Goal: Transaction & Acquisition: Obtain resource

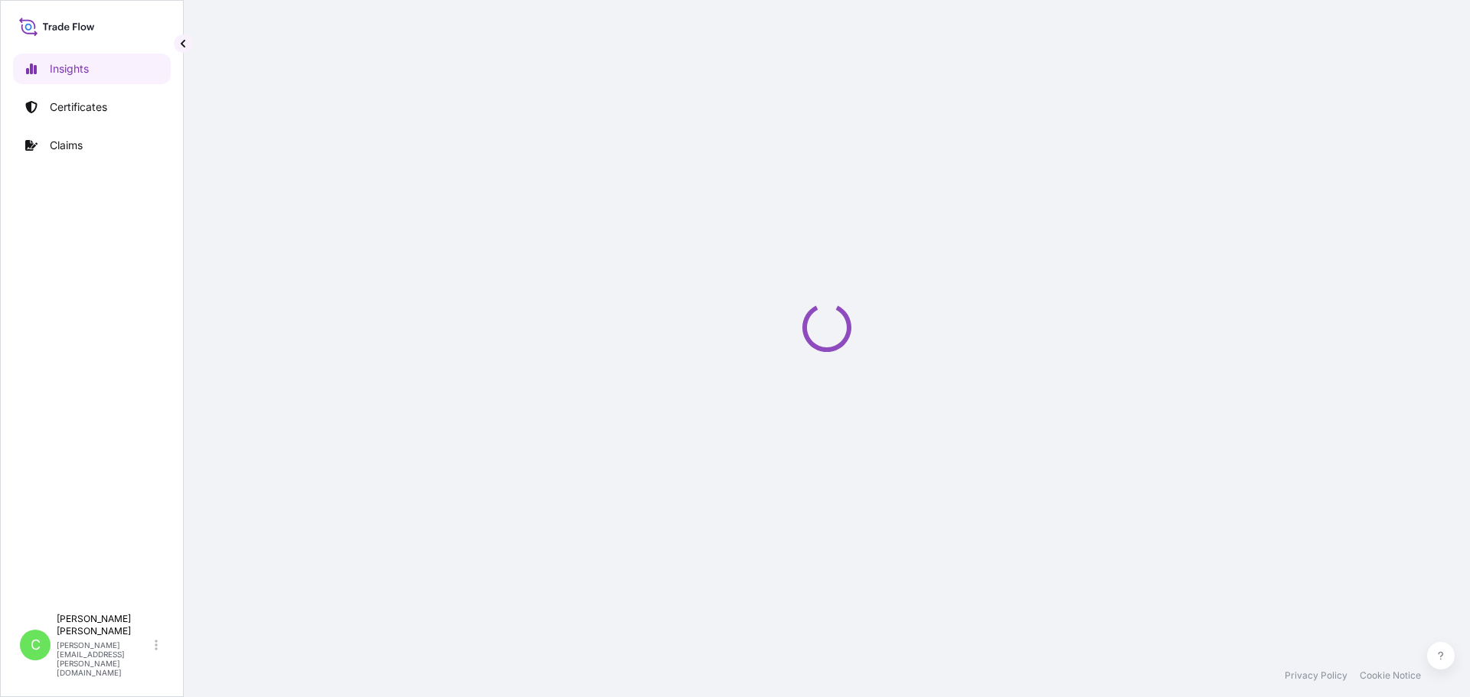
select select "2025"
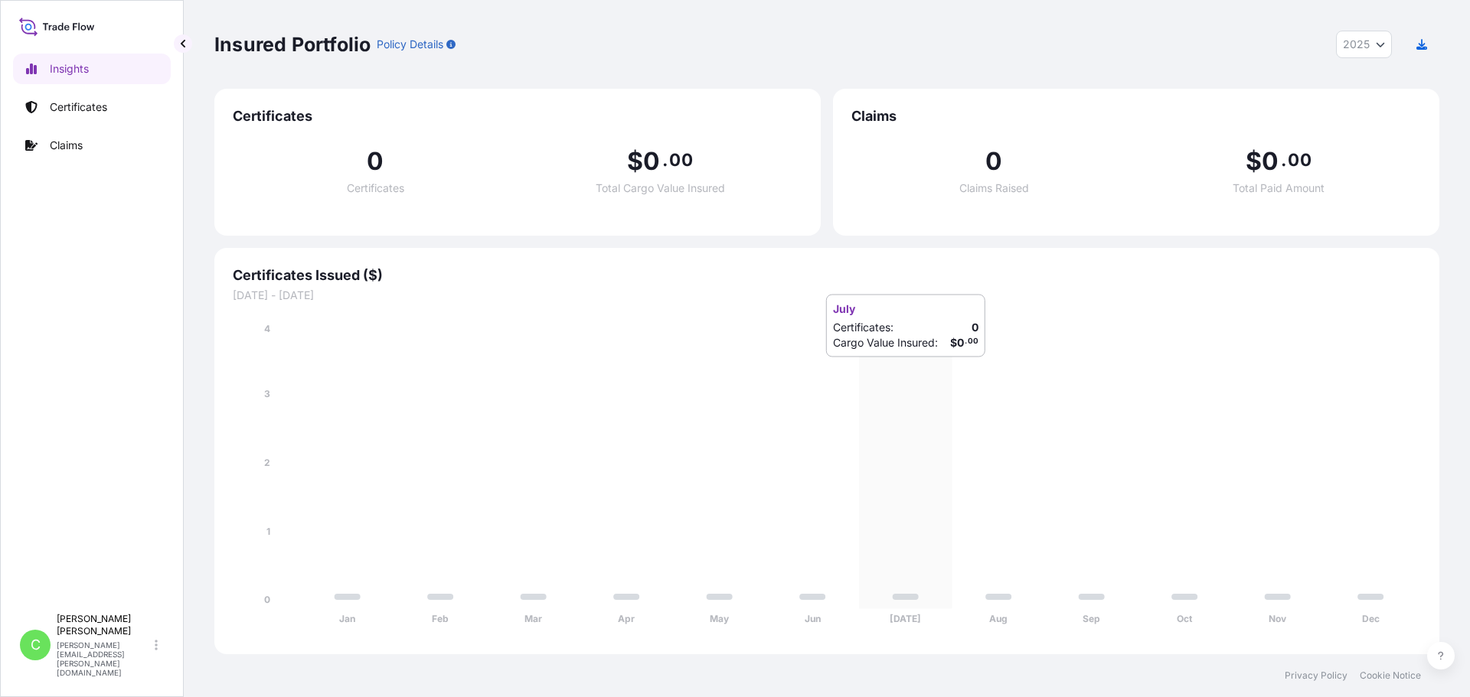
drag, startPoint x: 877, startPoint y: 373, endPoint x: 740, endPoint y: 69, distance: 333.3
click at [740, 69] on div "Insured Portfolio Policy Details 2025 2025 2024 2023 2022" at bounding box center [826, 44] width 1225 height 89
click at [68, 115] on link "Certificates" at bounding box center [92, 107] width 158 height 31
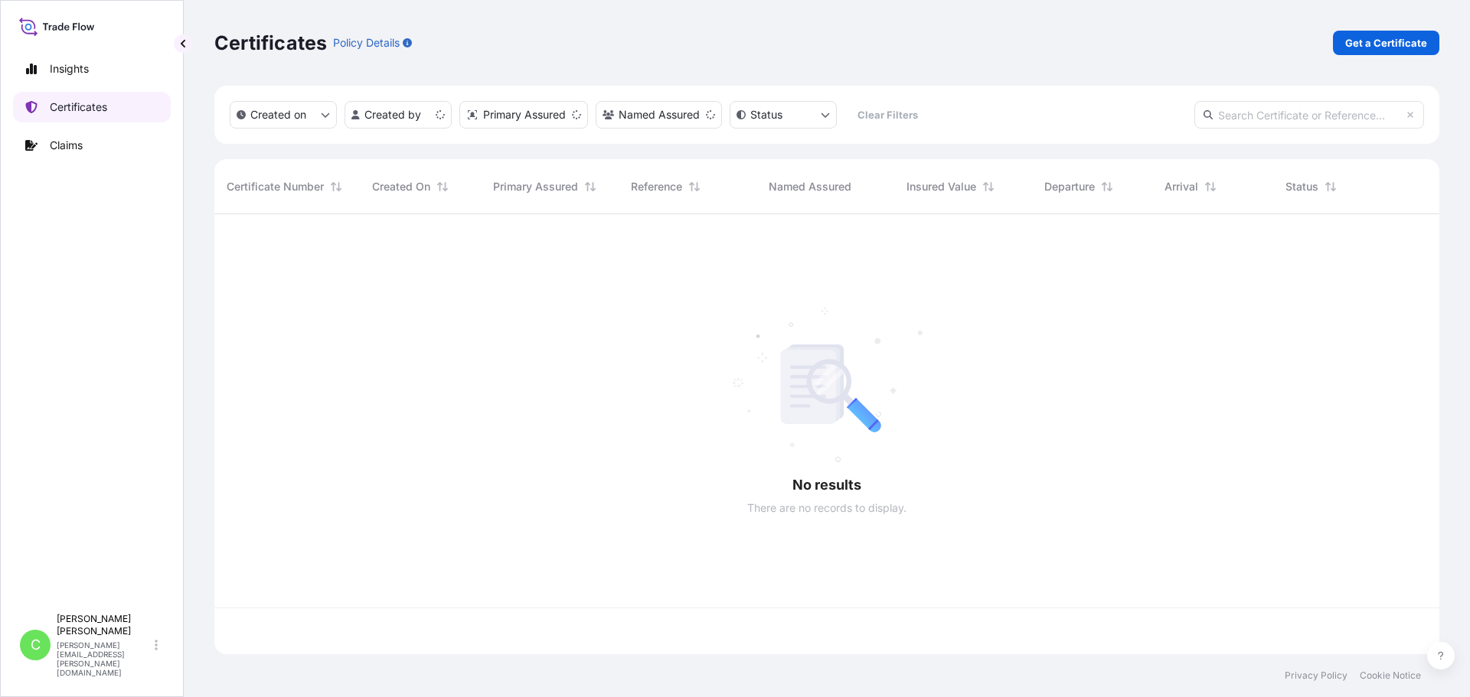
scroll to position [437, 1213]
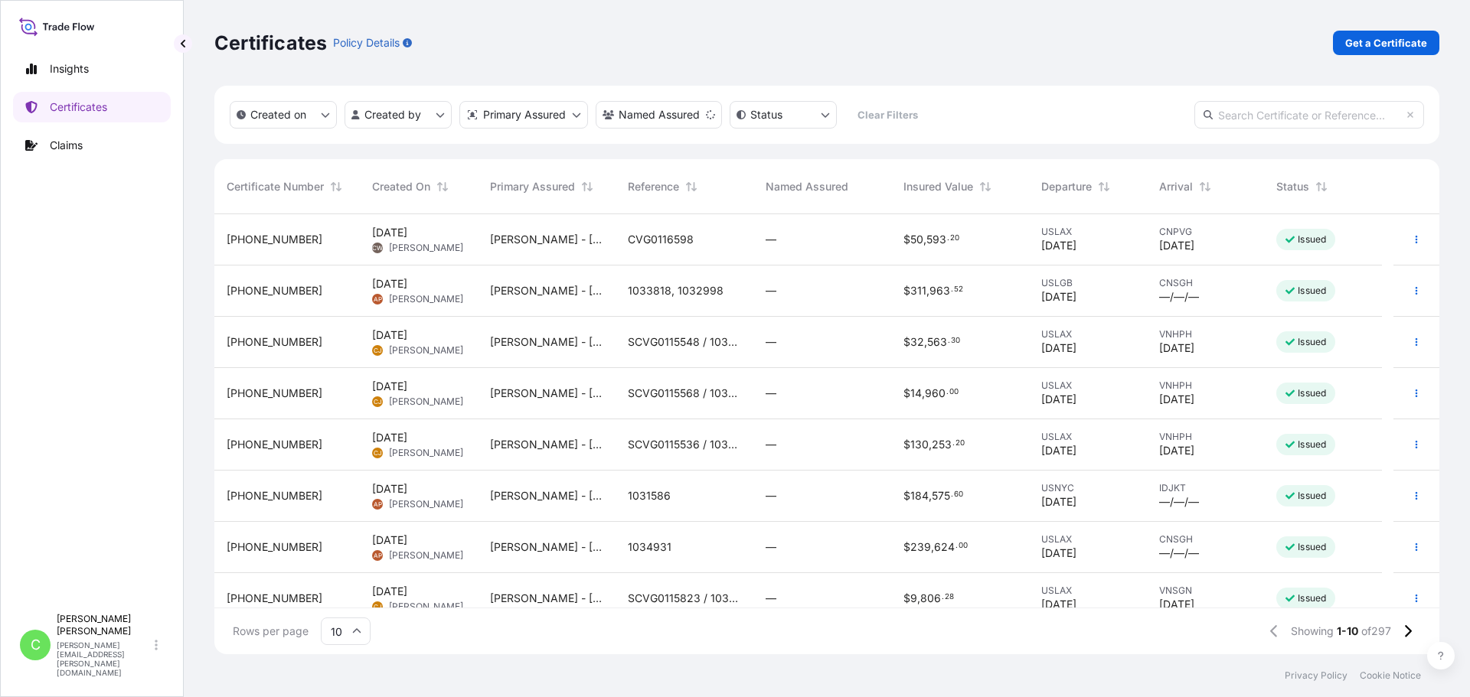
click at [1274, 118] on input "text" at bounding box center [1309, 115] width 230 height 28
paste input "RICFHX912900"
type input "RICFHX912900"
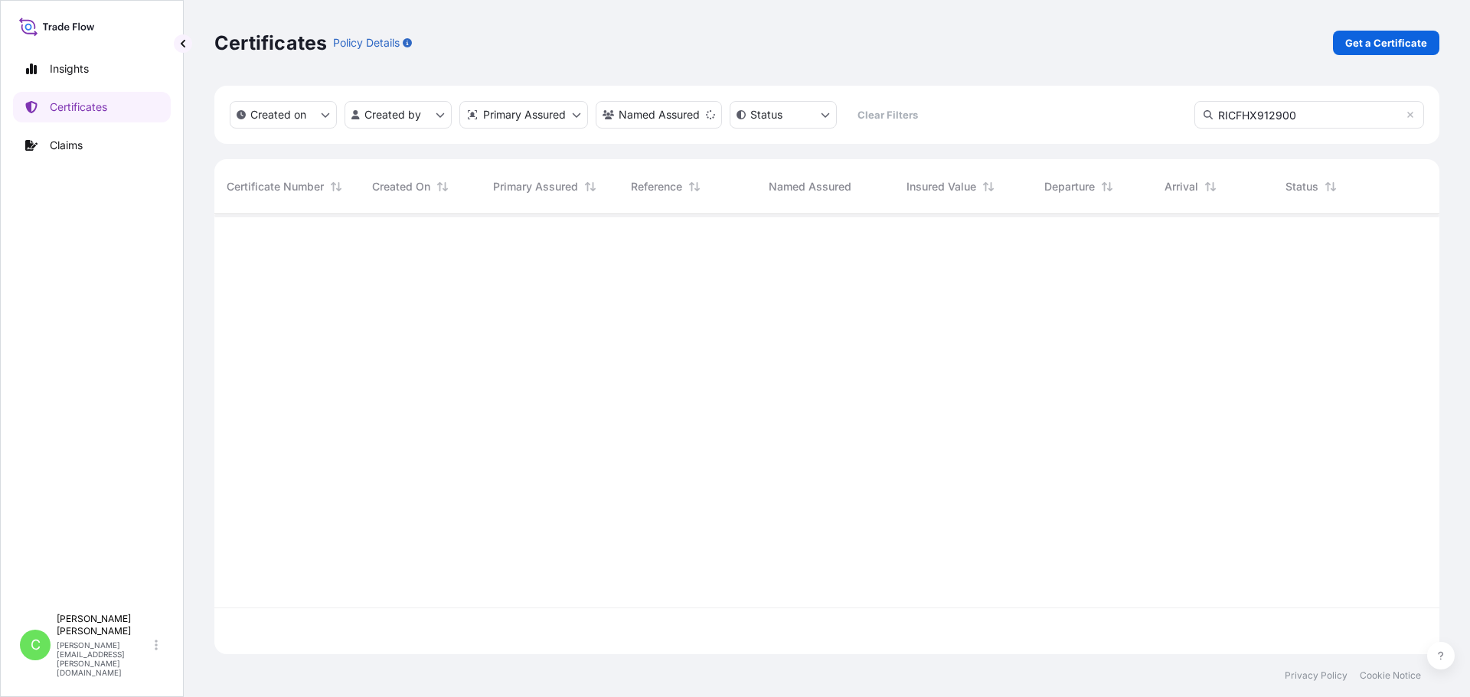
scroll to position [484, 1213]
drag, startPoint x: 1307, startPoint y: 114, endPoint x: 1141, endPoint y: 145, distance: 169.7
click at [1137, 145] on div "Created on Created by Primary Assured Named Assured Status Clear Filters RICFHX…" at bounding box center [826, 370] width 1225 height 569
click at [1315, 108] on input "text" at bounding box center [1309, 115] width 230 height 28
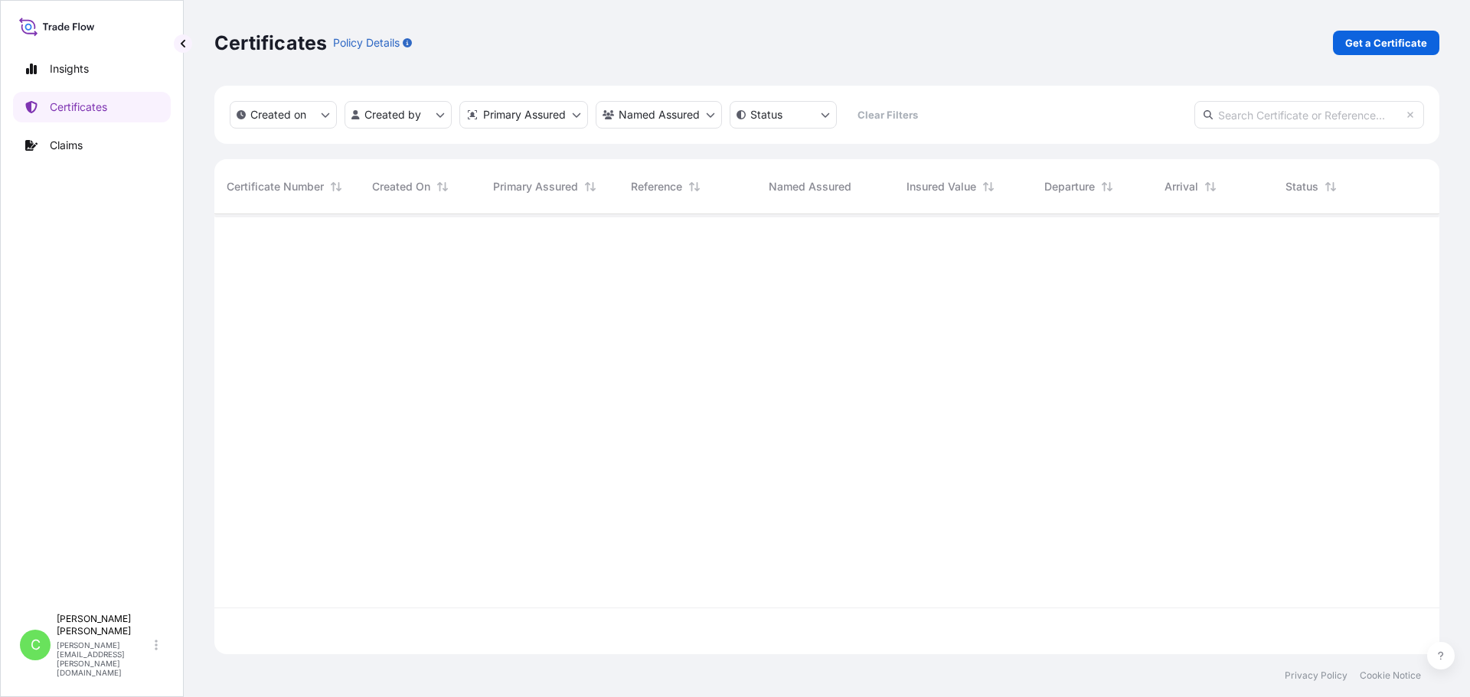
paste input "SCVG0116203"
type input "SCVG0116203"
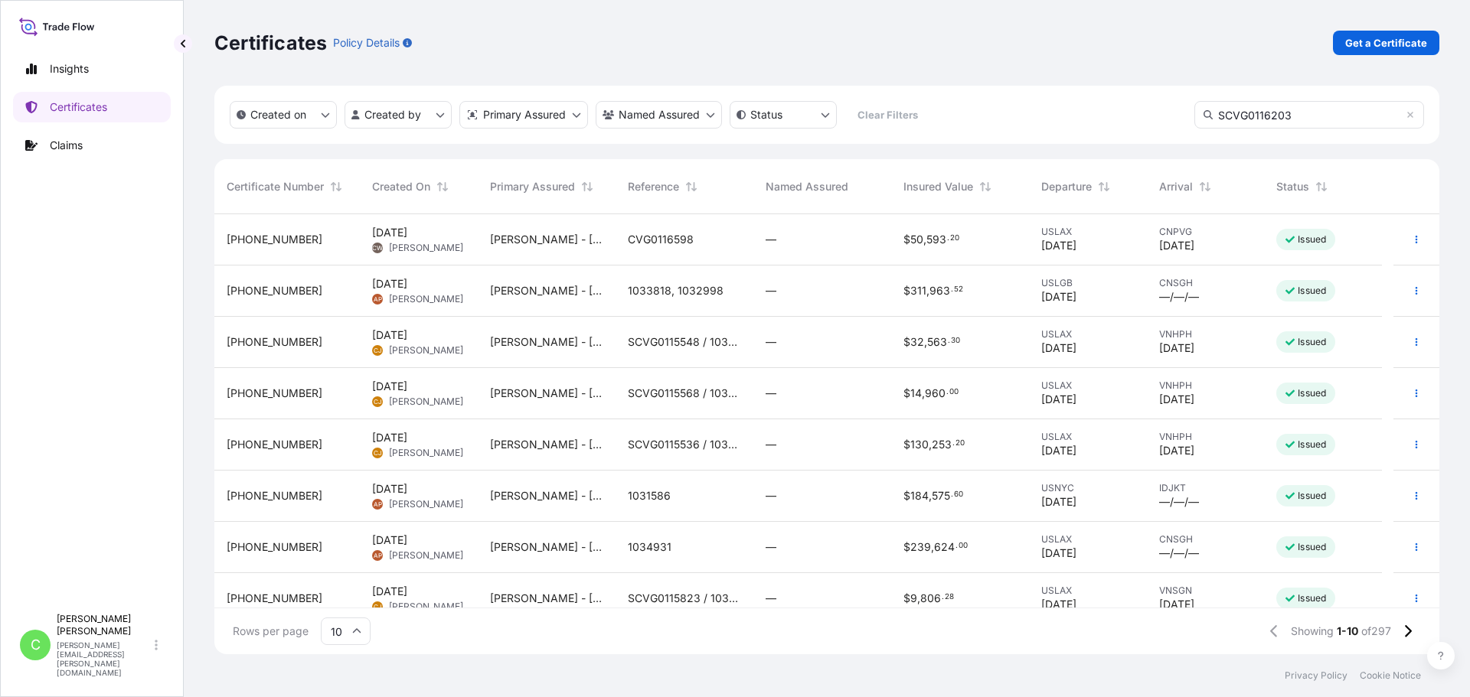
click at [1320, 115] on input "SCVG0116203" at bounding box center [1309, 115] width 230 height 28
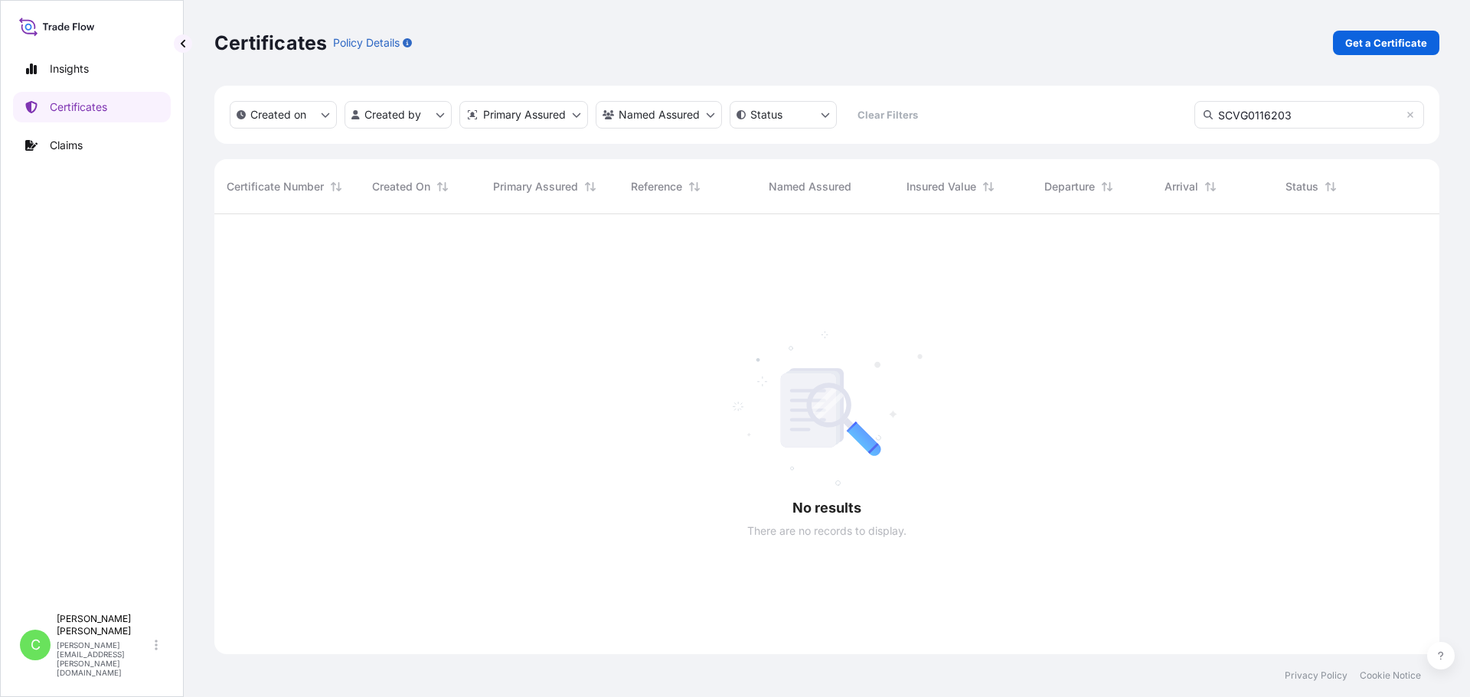
scroll to position [484, 1213]
drag, startPoint x: 1324, startPoint y: 117, endPoint x: 1150, endPoint y: 117, distance: 173.8
click at [1153, 117] on div "Created on Created by Primary Assured Named Assured Status Clear Filters SCVG01…" at bounding box center [826, 115] width 1225 height 58
click at [1362, 51] on link "Get a Certificate" at bounding box center [1386, 43] width 106 height 24
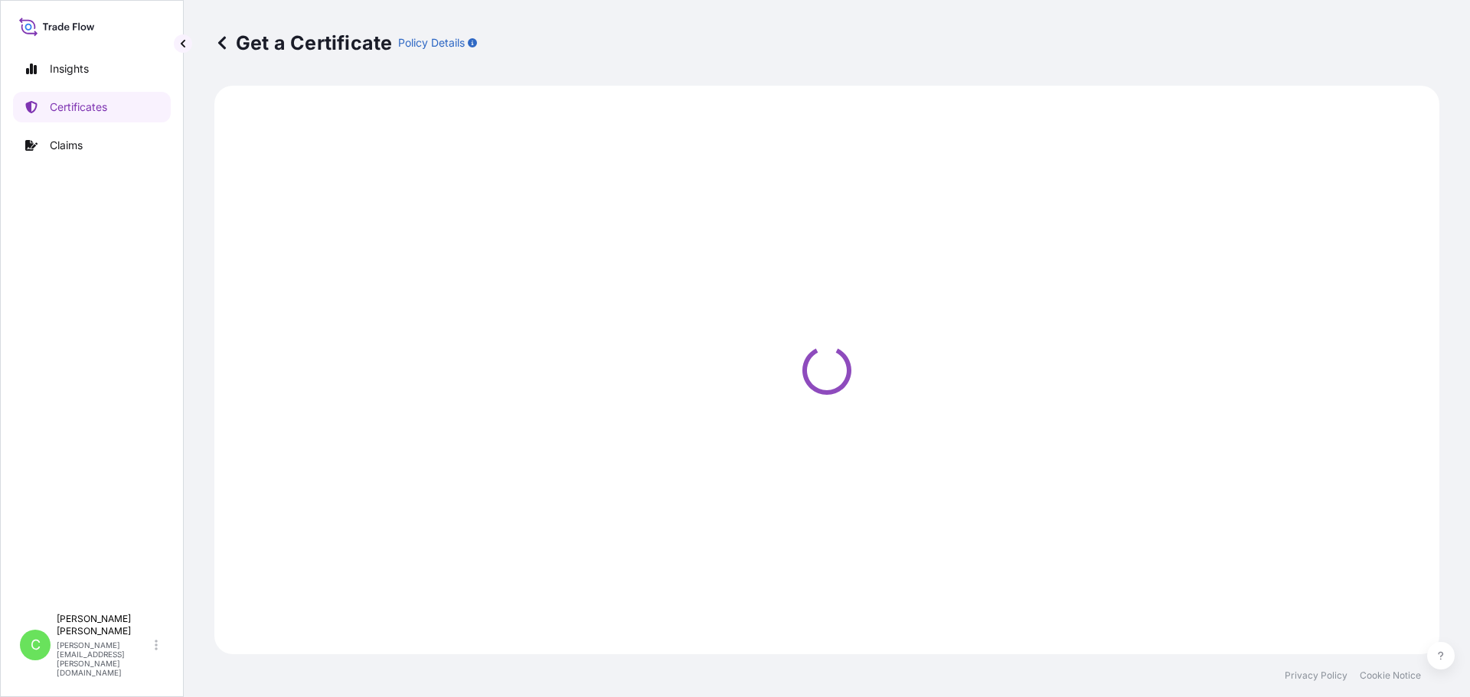
select select "Road / [GEOGRAPHIC_DATA]"
select select "Sea"
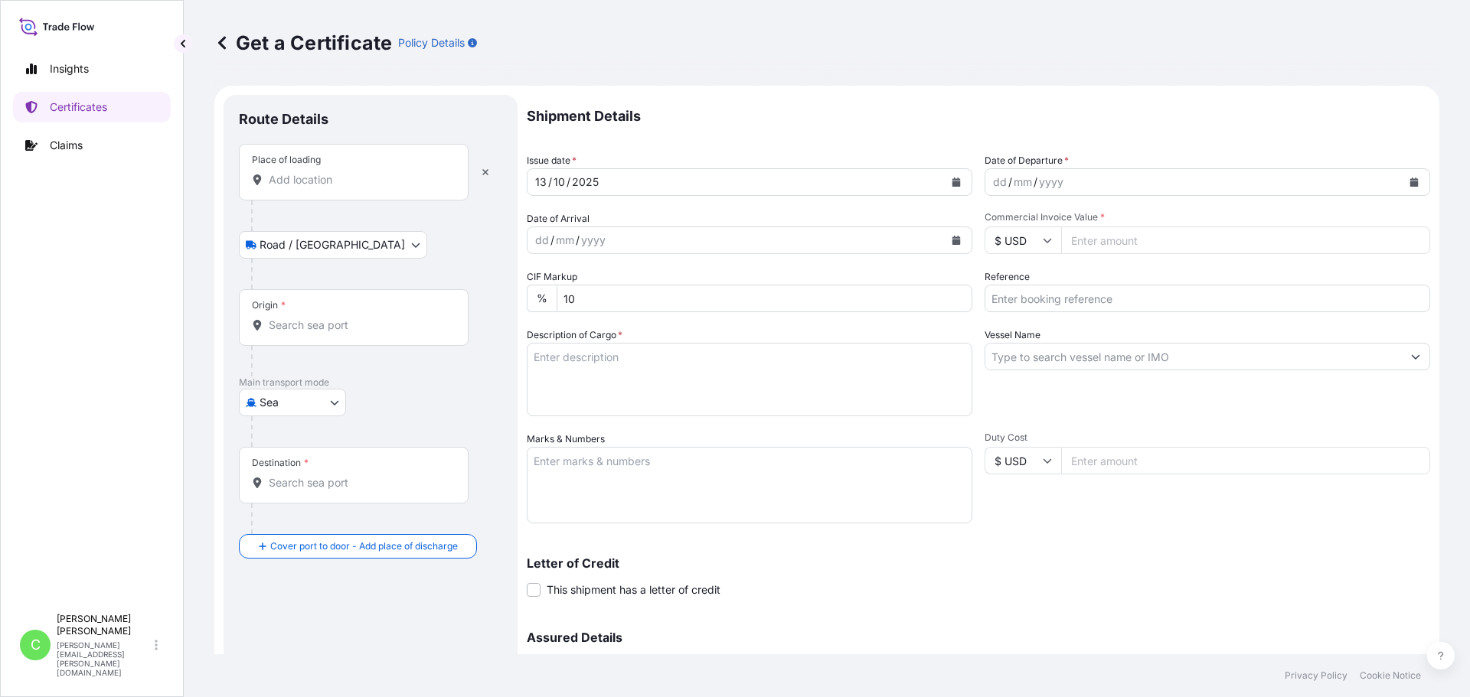
drag, startPoint x: 314, startPoint y: 178, endPoint x: 18, endPoint y: 152, distance: 296.6
click at [313, 178] on input "Place of loading" at bounding box center [359, 179] width 181 height 15
click at [350, 169] on div "Place of loading" at bounding box center [354, 172] width 230 height 57
click at [350, 172] on input "Place of loading" at bounding box center [359, 179] width 181 height 15
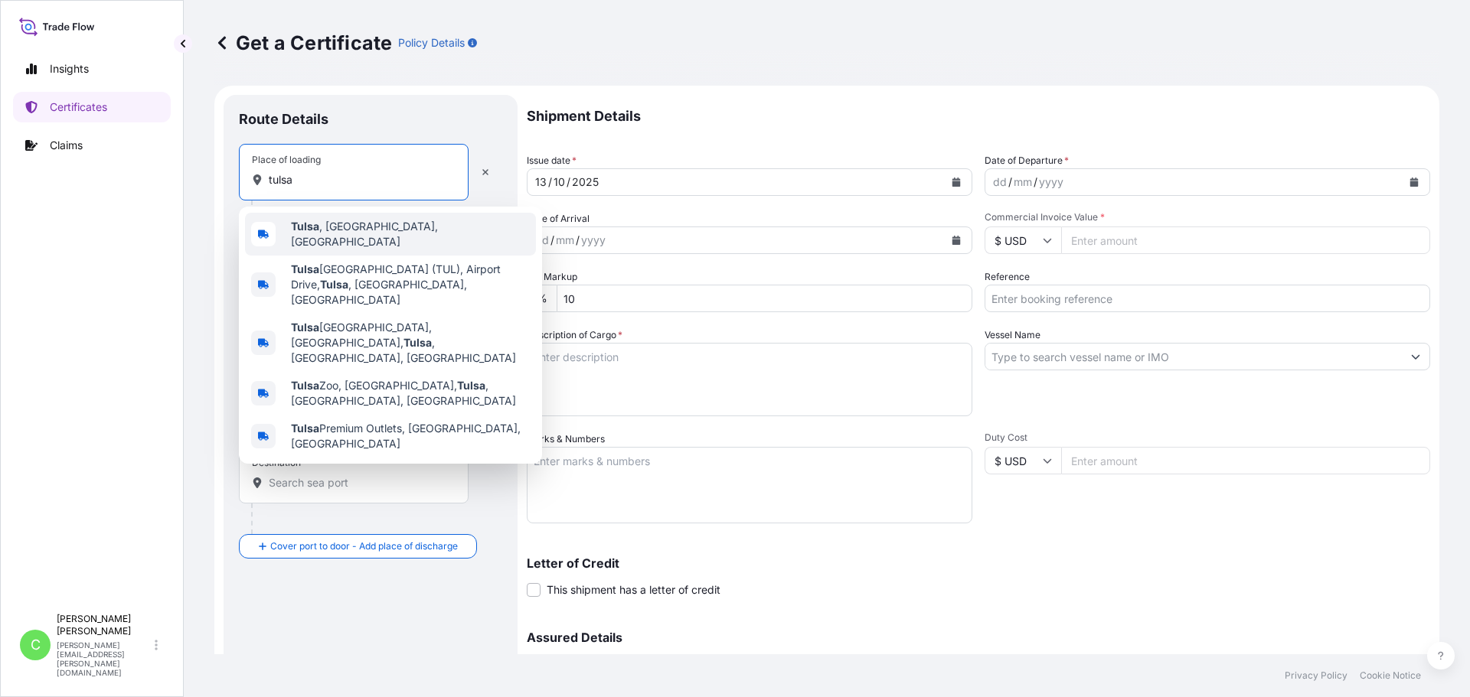
click at [339, 227] on span "[GEOGRAPHIC_DATA] , [GEOGRAPHIC_DATA], [GEOGRAPHIC_DATA]" at bounding box center [410, 234] width 239 height 31
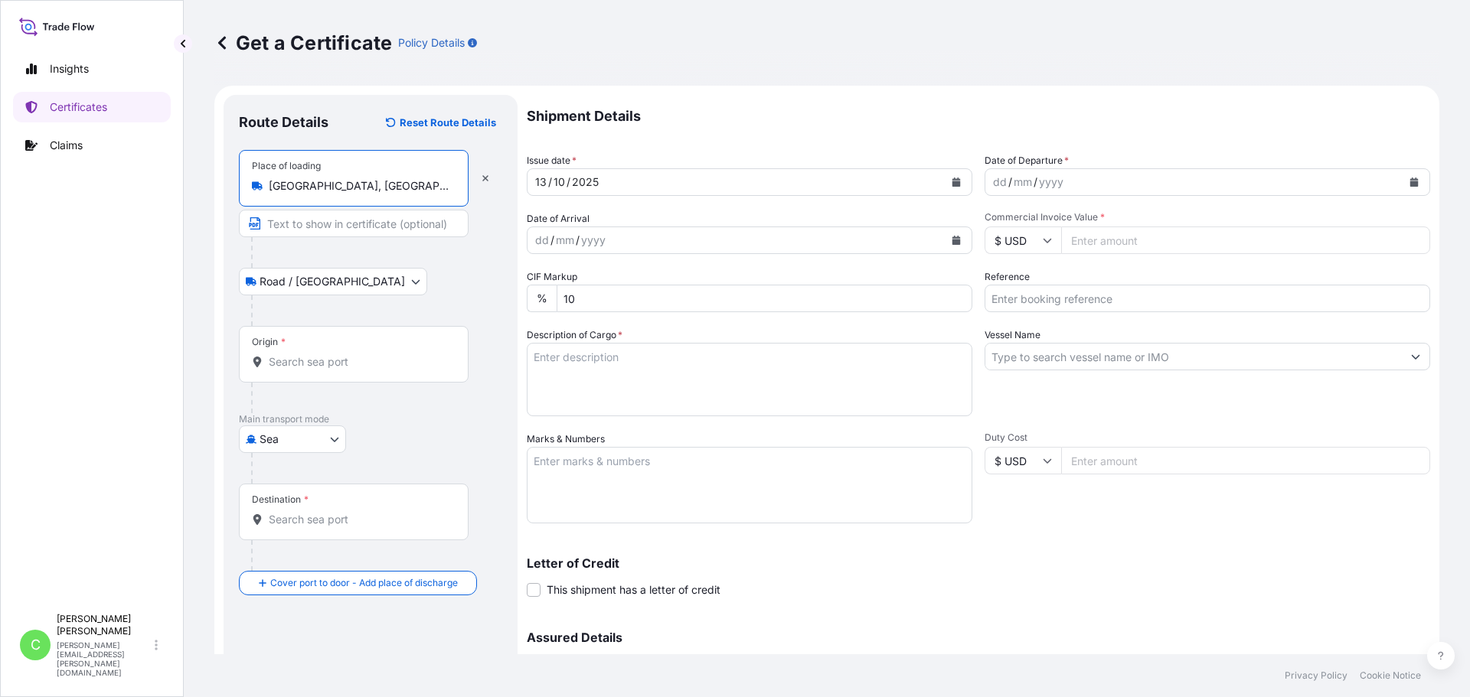
type input "[GEOGRAPHIC_DATA], [GEOGRAPHIC_DATA], [GEOGRAPHIC_DATA]"
click at [332, 360] on input "Origin *" at bounding box center [359, 361] width 181 height 15
click at [314, 348] on div "Origin *" at bounding box center [354, 354] width 230 height 57
click at [314, 354] on input "Origin * Please select an origin" at bounding box center [359, 361] width 181 height 15
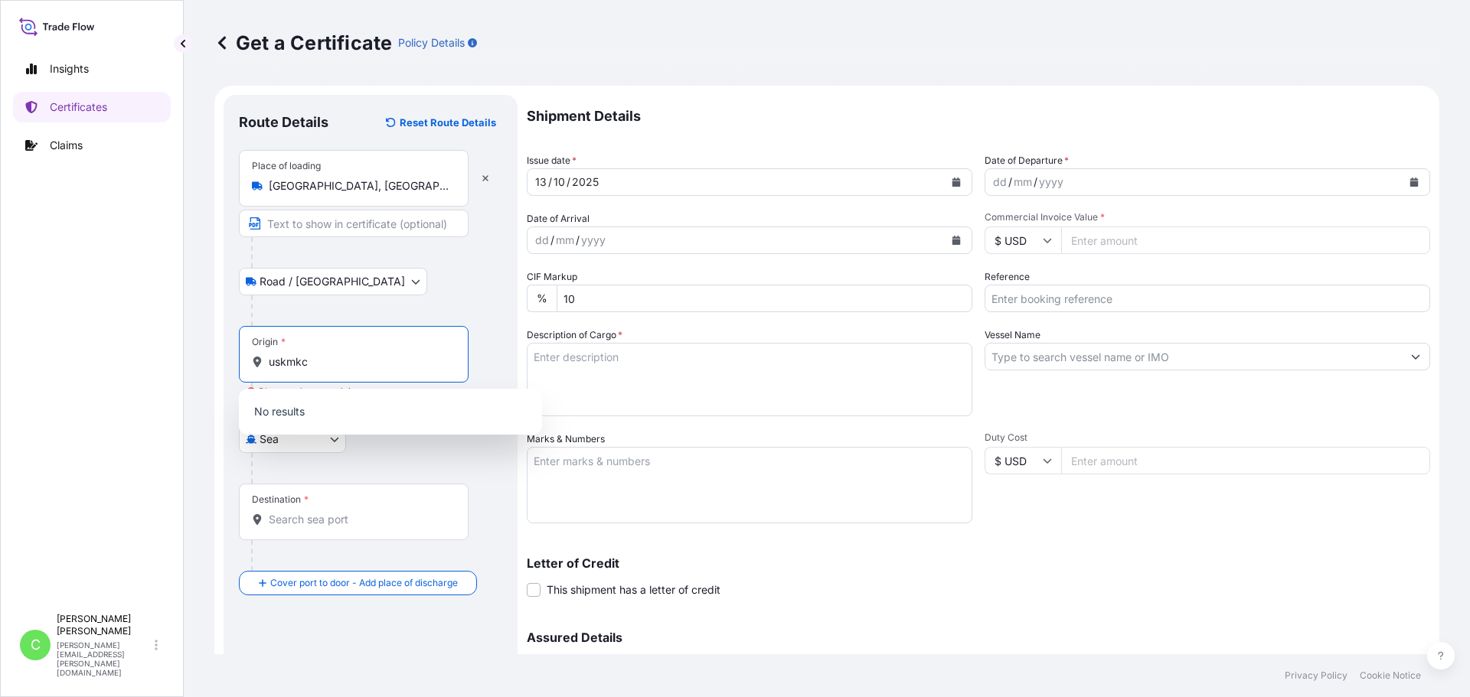
click at [288, 360] on input "uskmkc" at bounding box center [359, 361] width 181 height 15
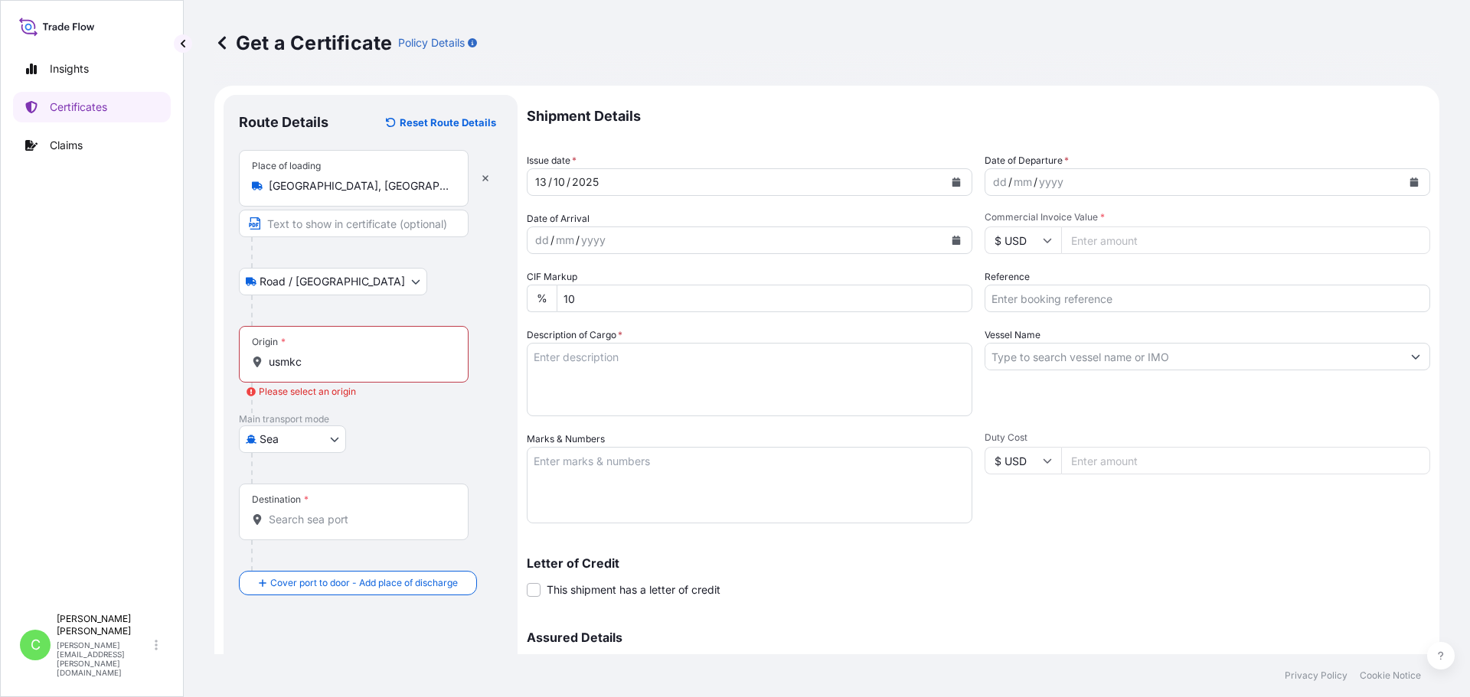
click at [313, 365] on input "usmkc" at bounding box center [359, 361] width 181 height 15
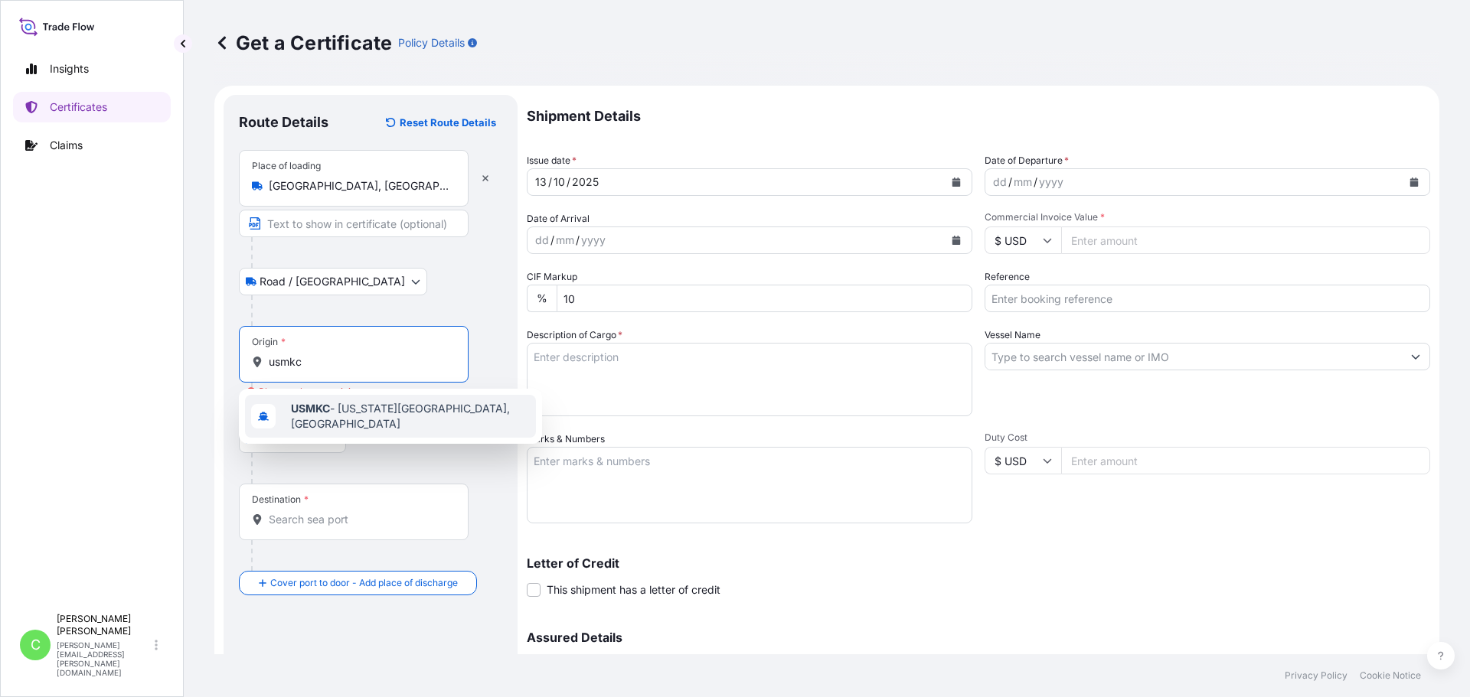
click at [375, 406] on span "USMKC - [US_STATE][GEOGRAPHIC_DATA], [GEOGRAPHIC_DATA]" at bounding box center [410, 416] width 239 height 31
type input "USMKC - [US_STATE][GEOGRAPHIC_DATA], [GEOGRAPHIC_DATA]"
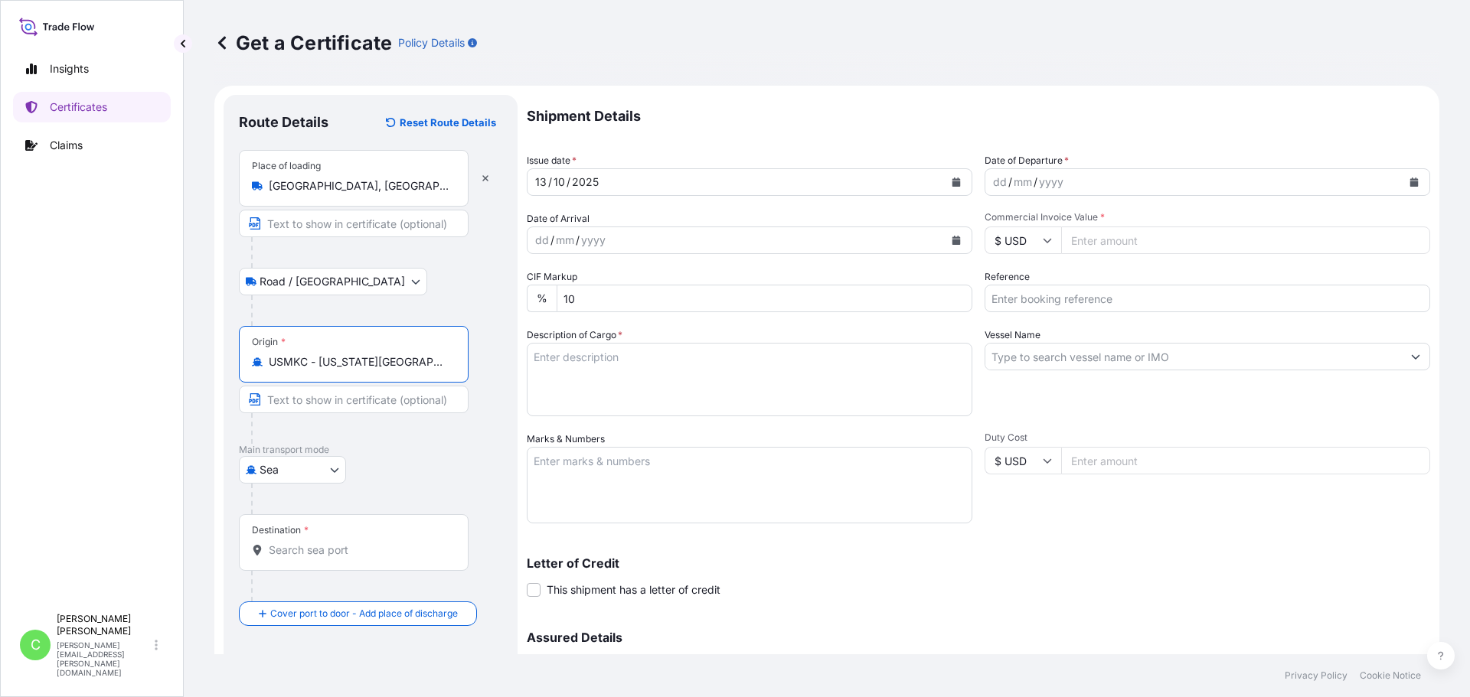
click at [333, 547] on input "Destination *" at bounding box center [359, 550] width 181 height 15
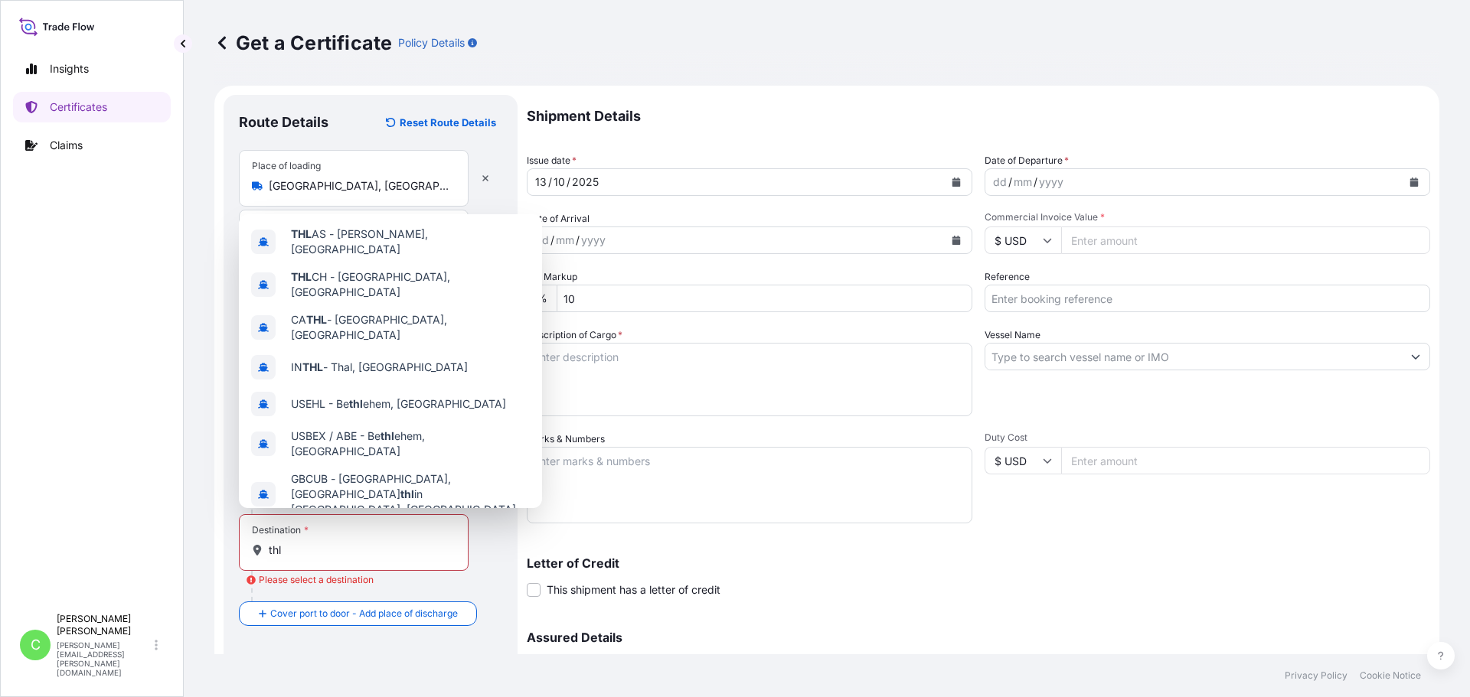
click at [300, 540] on div "Destination * thl" at bounding box center [354, 542] width 230 height 57
click at [300, 543] on input "thl" at bounding box center [359, 550] width 181 height 15
click at [403, 277] on span "THL CH - [GEOGRAPHIC_DATA], [GEOGRAPHIC_DATA]" at bounding box center [410, 284] width 239 height 31
type input "THLCH - [GEOGRAPHIC_DATA], [GEOGRAPHIC_DATA]"
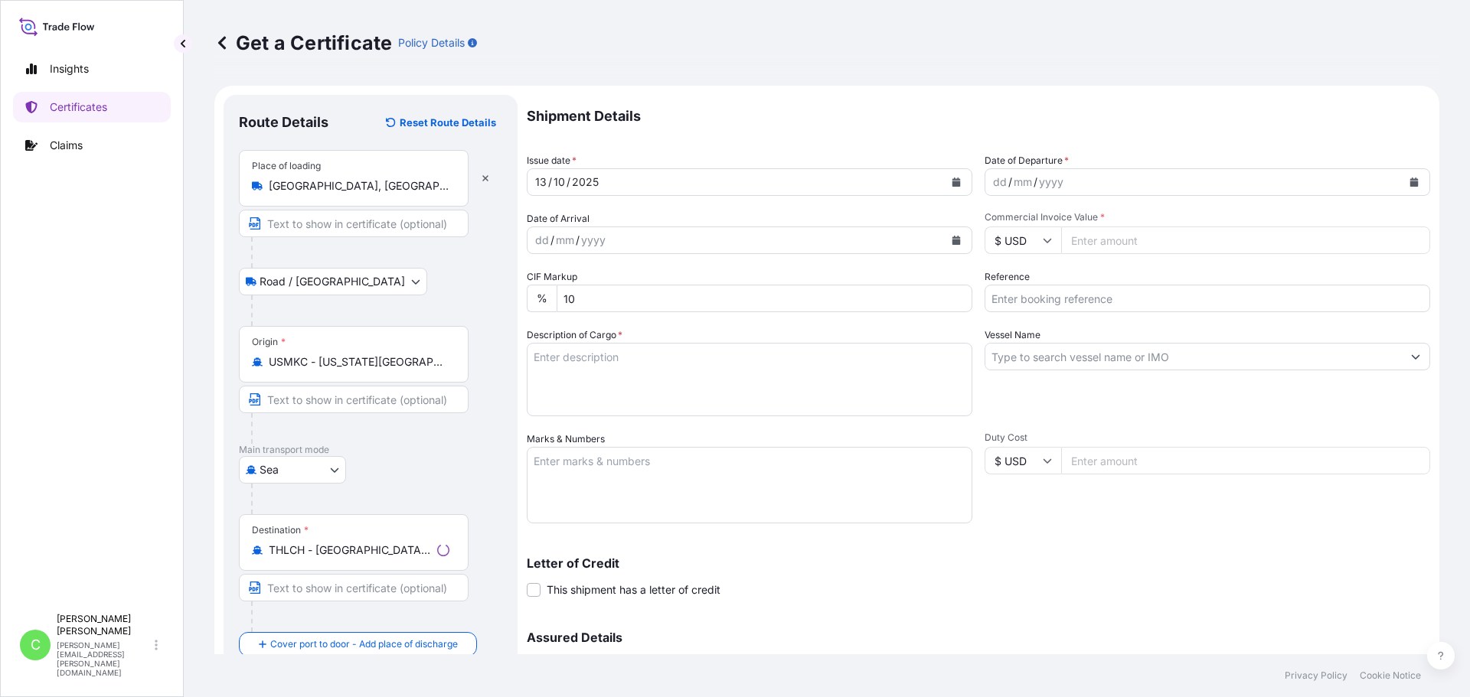
click at [478, 430] on div "Origin * USMKC - [US_STATE][GEOGRAPHIC_DATA], [GEOGRAPHIC_DATA]" at bounding box center [370, 385] width 263 height 118
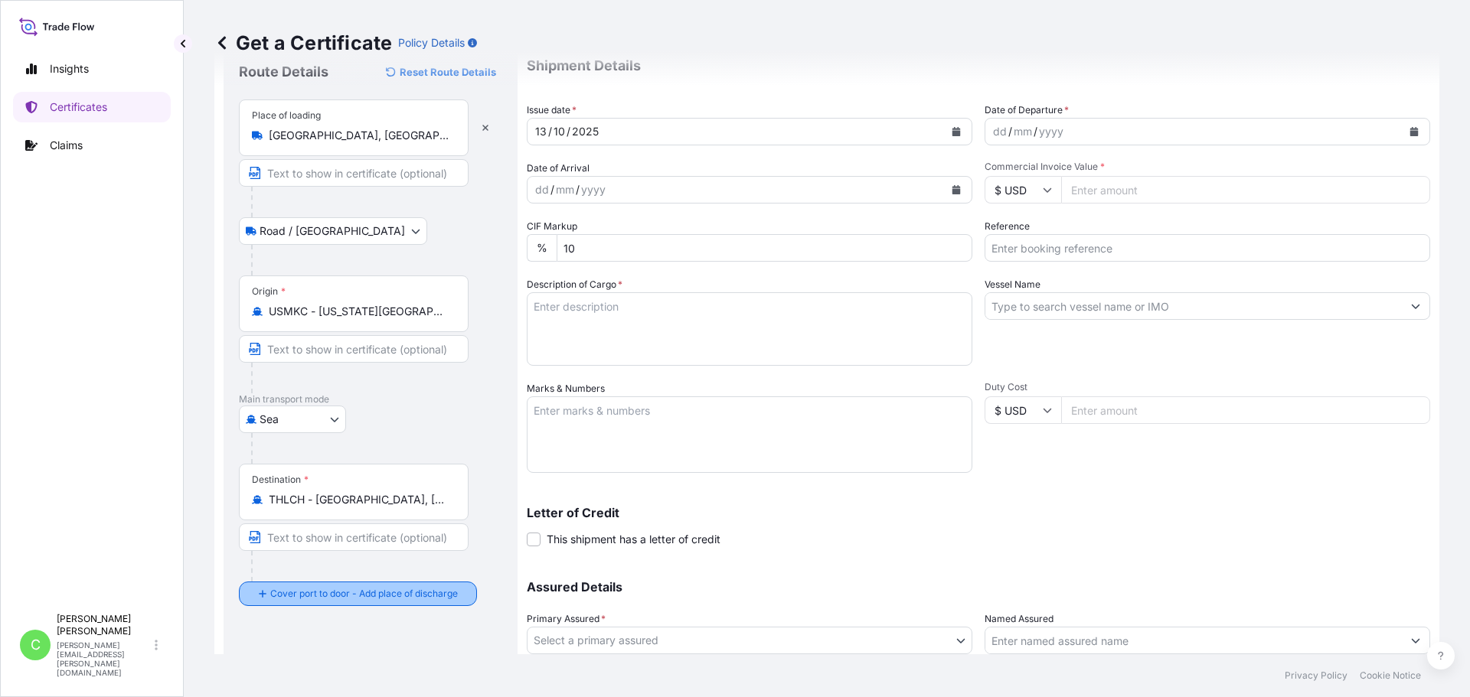
scroll to position [153, 0]
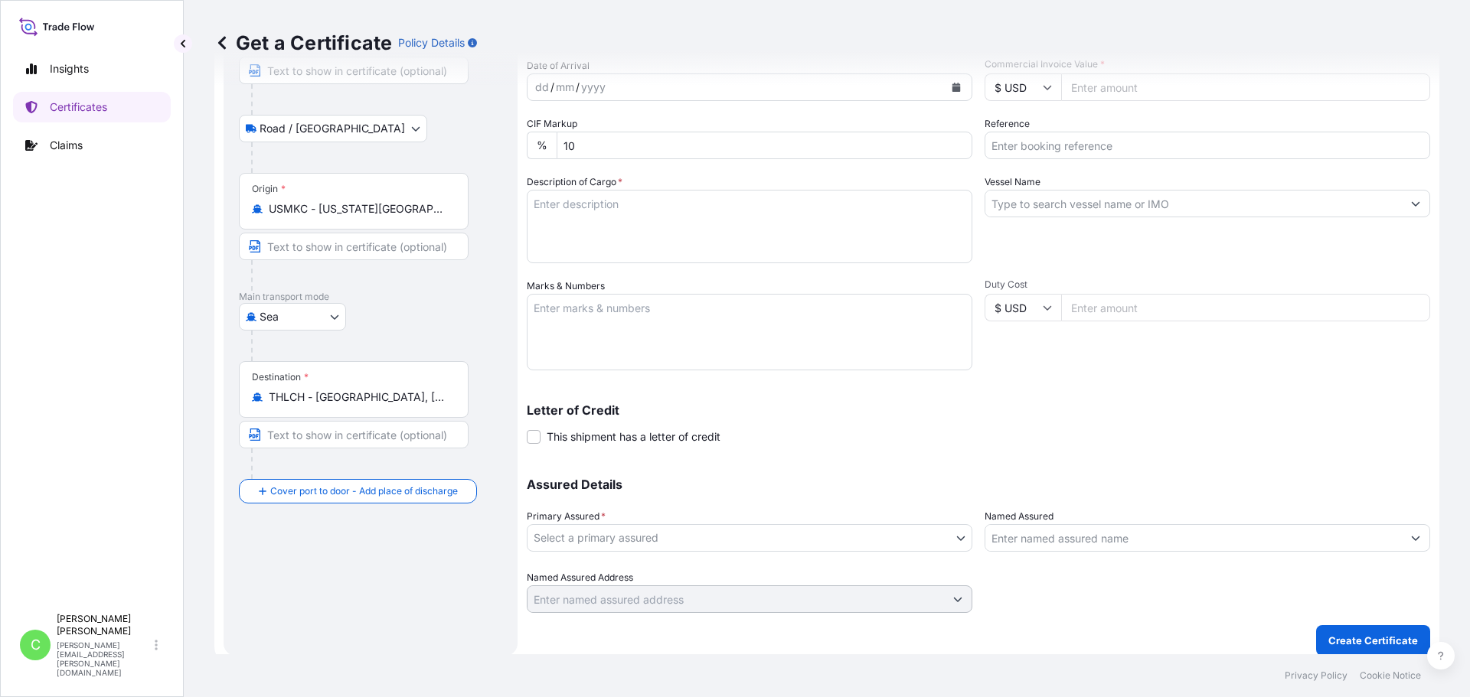
click at [840, 482] on p "Assured Details" at bounding box center [978, 484] width 903 height 12
click at [769, 544] on body "Insights Certificates Claims C [PERSON_NAME] [PERSON_NAME][EMAIL_ADDRESS][PERSO…" at bounding box center [735, 348] width 1470 height 697
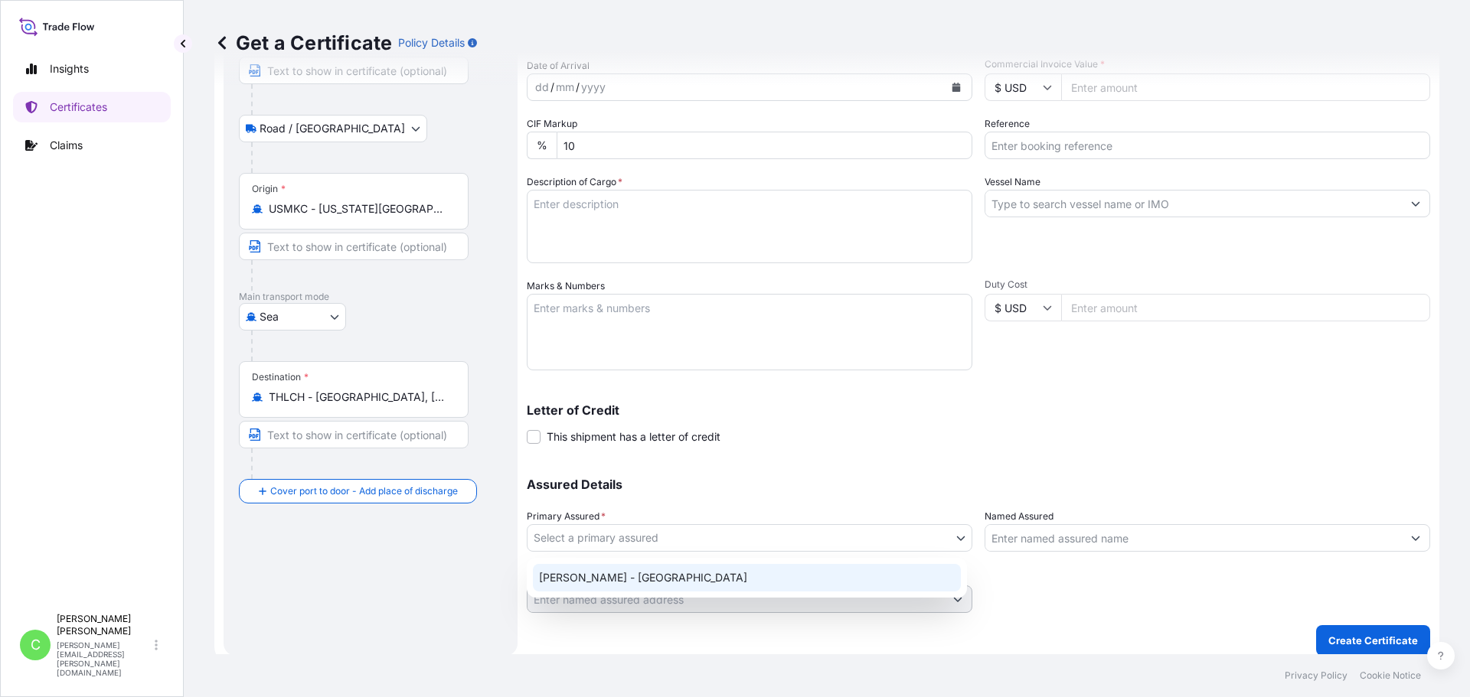
click at [618, 583] on div "[PERSON_NAME] - [GEOGRAPHIC_DATA]" at bounding box center [747, 578] width 428 height 28
select select "31650"
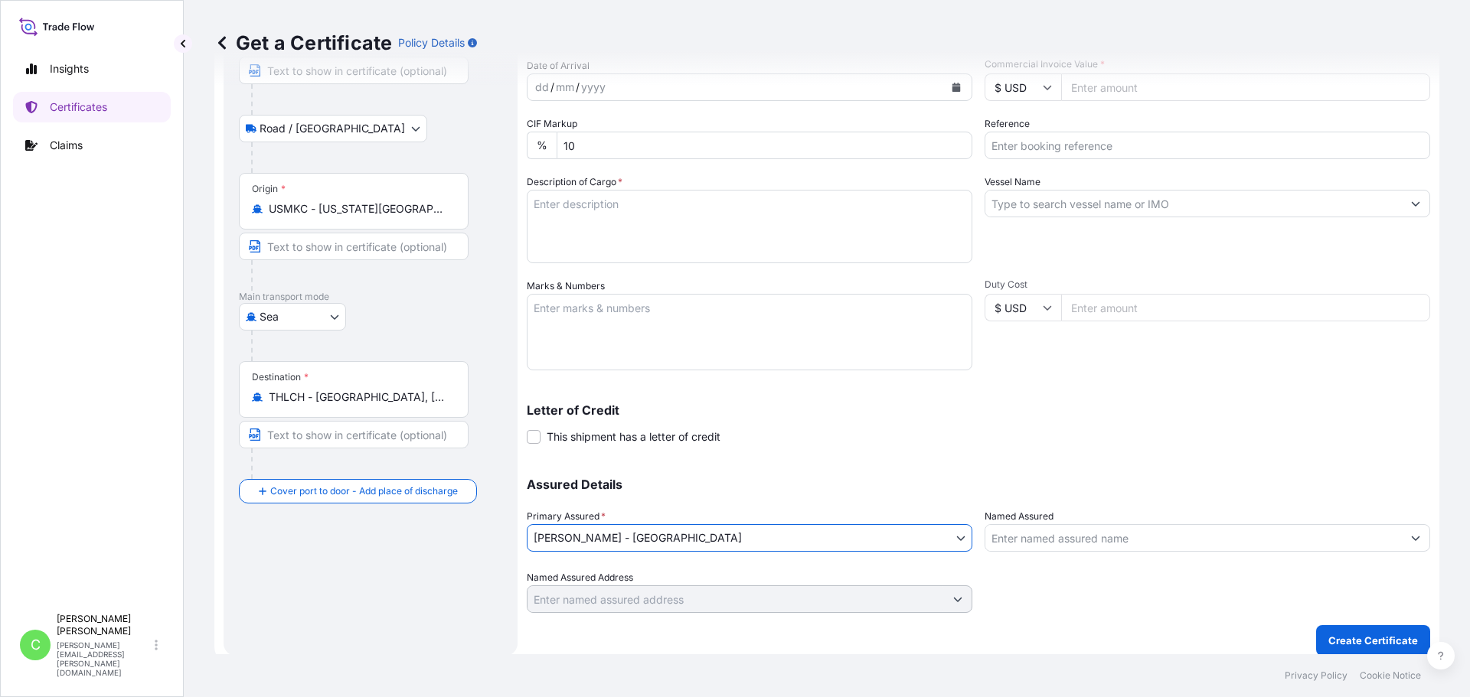
click at [1101, 540] on input "Named Assured" at bounding box center [1193, 538] width 416 height 28
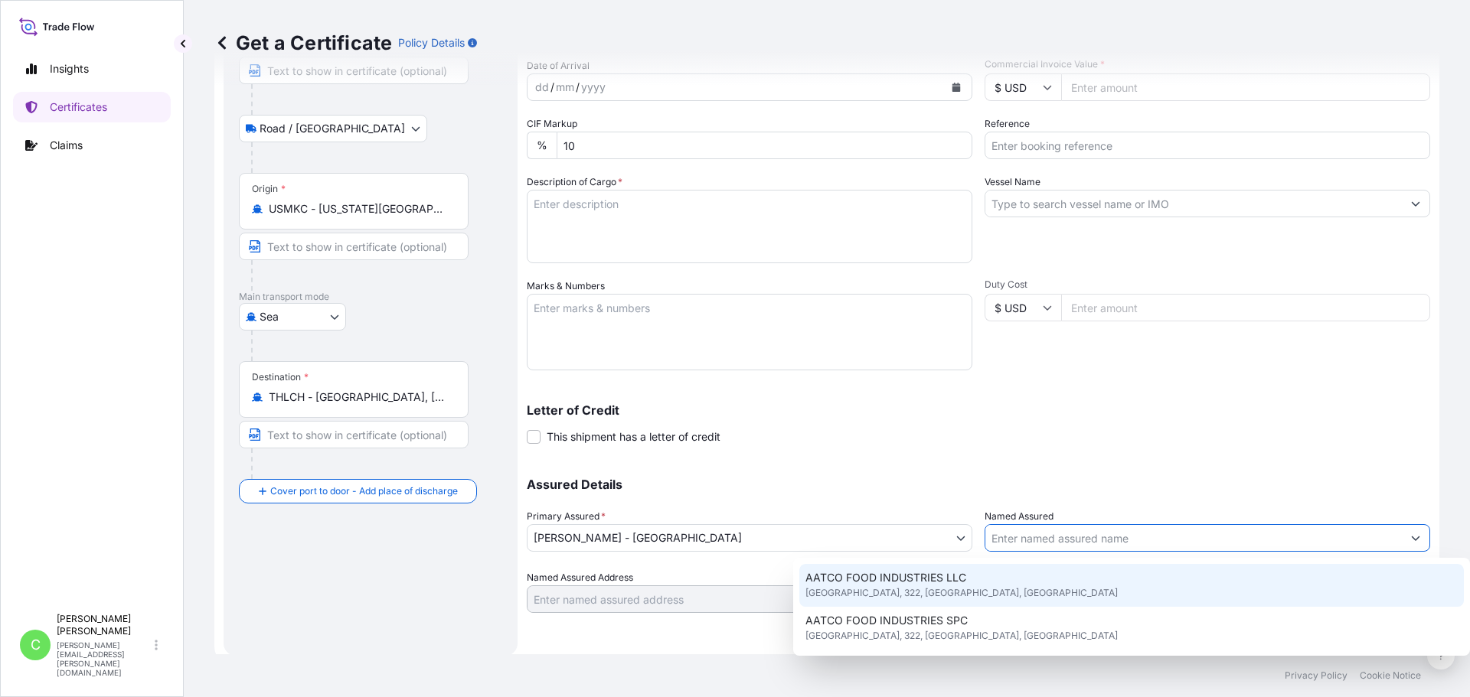
click at [923, 441] on div "Letter of Credit This shipment has a letter of credit Letter of credit * Letter…" at bounding box center [978, 424] width 903 height 41
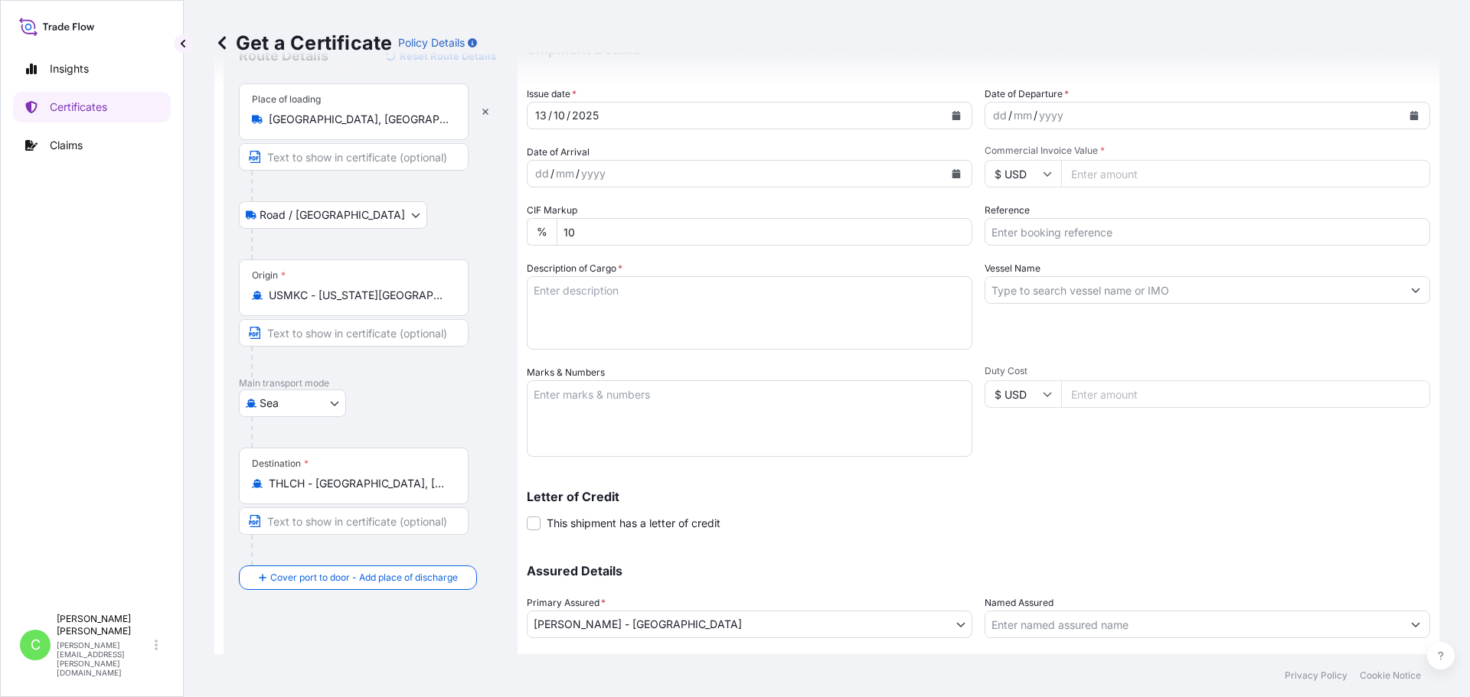
scroll to position [87, 0]
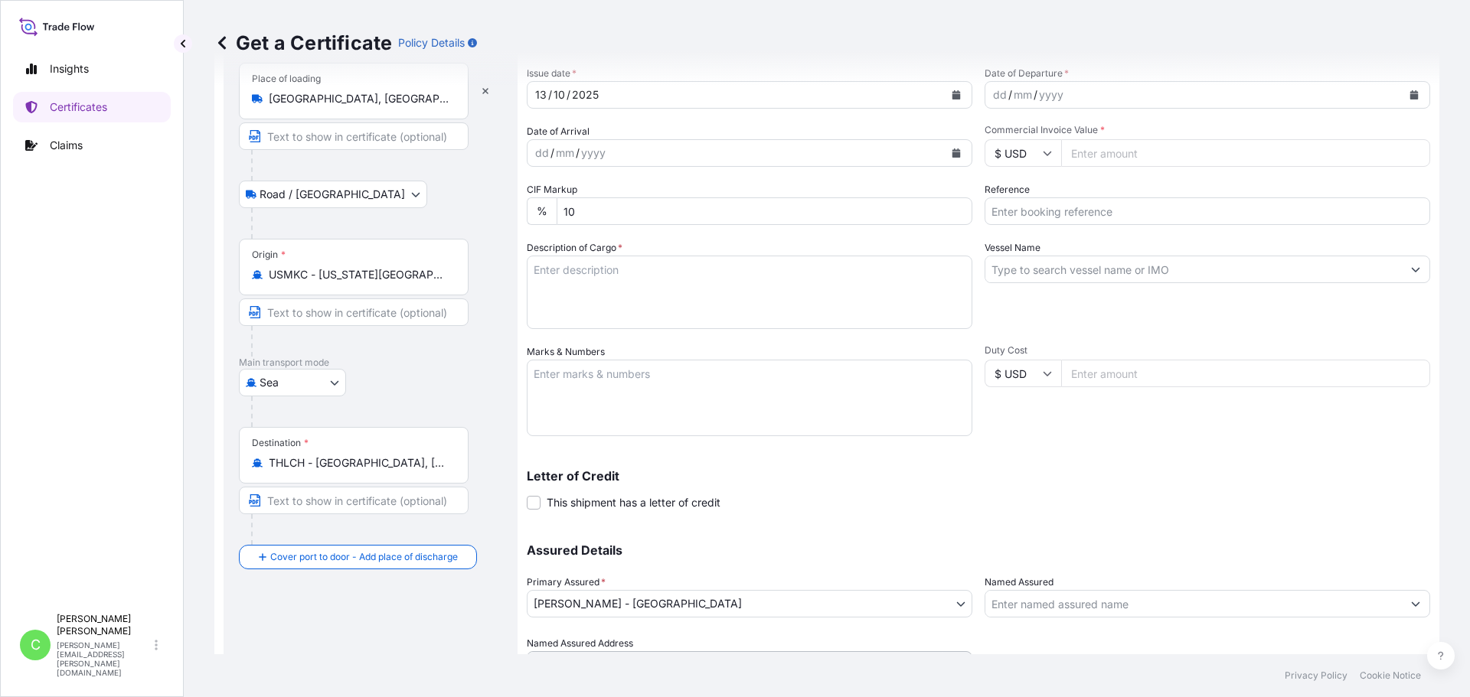
click at [541, 154] on div "dd" at bounding box center [542, 153] width 17 height 18
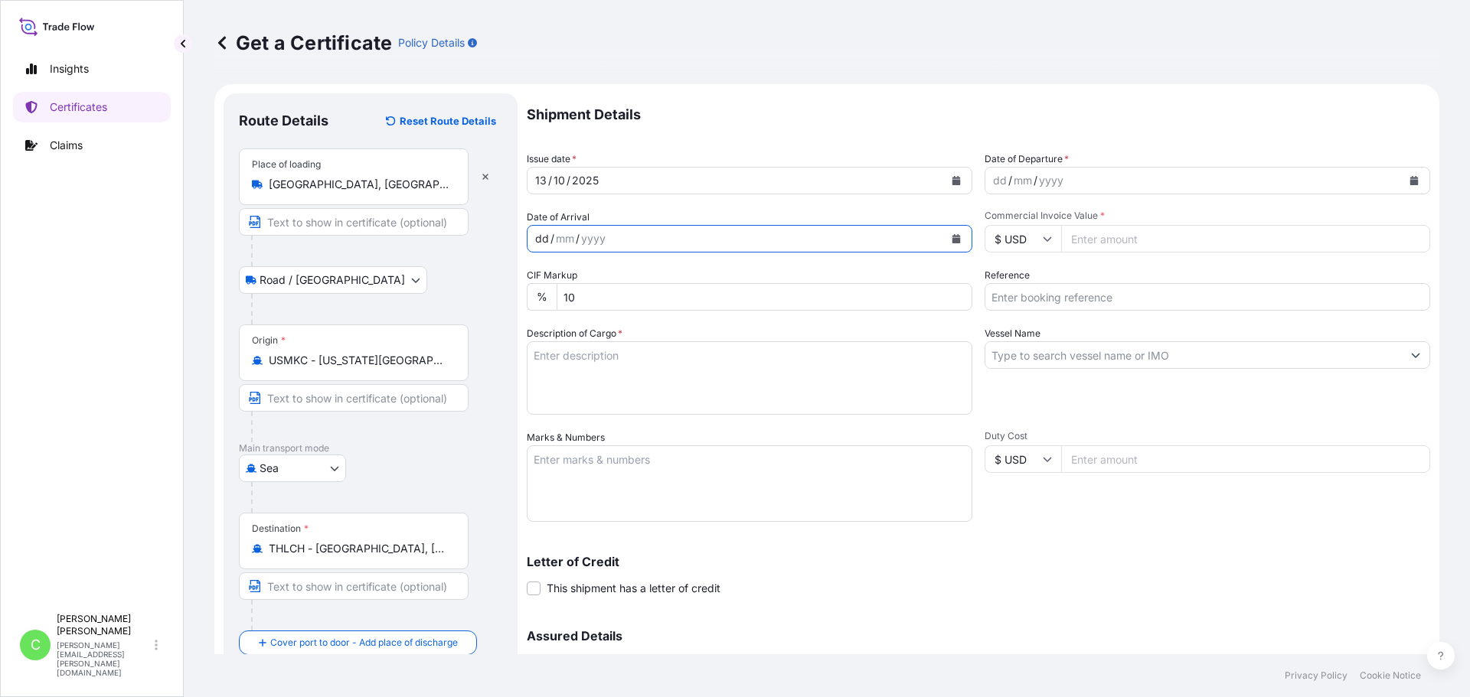
scroll to position [0, 0]
click at [550, 182] on div "[DATE]" at bounding box center [735, 182] width 416 height 28
click at [953, 181] on icon "Calendar" at bounding box center [955, 182] width 9 height 9
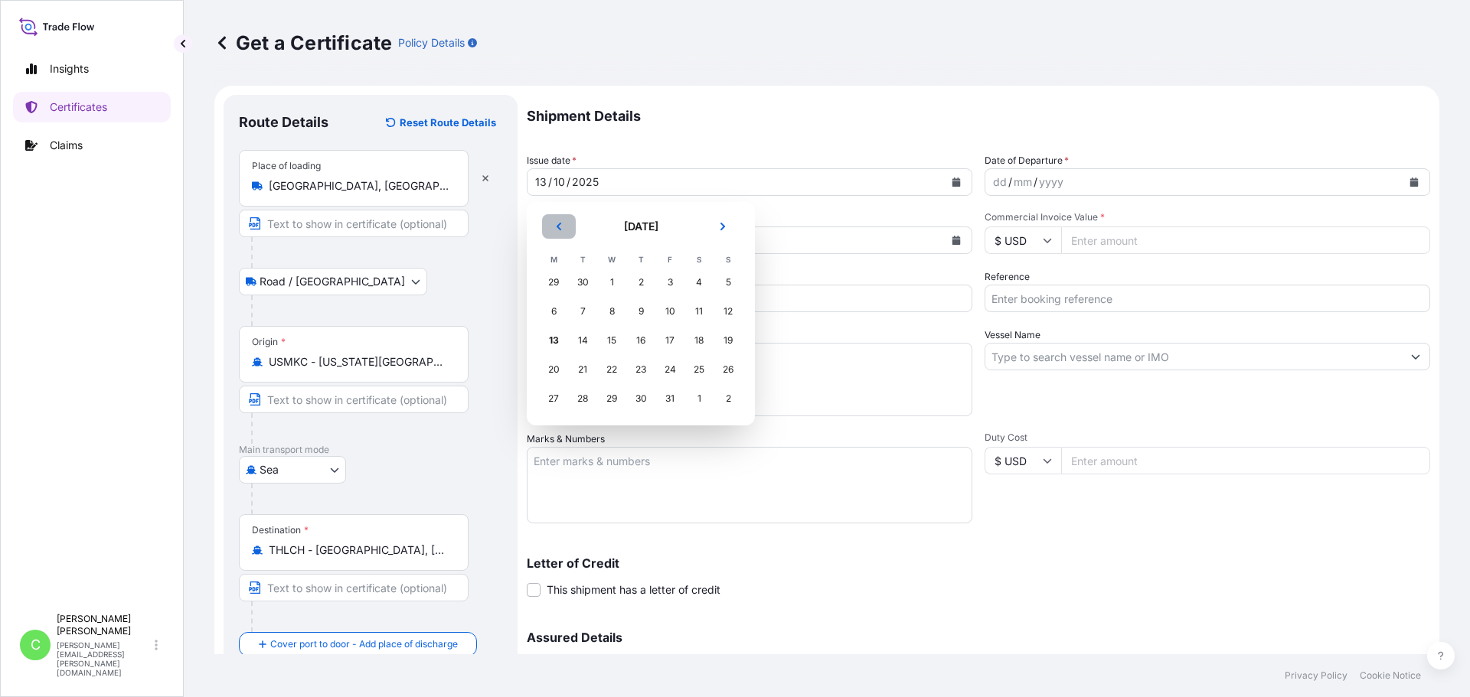
click at [559, 227] on icon "Previous" at bounding box center [558, 226] width 9 height 9
click at [554, 398] on div "29" at bounding box center [554, 399] width 28 height 28
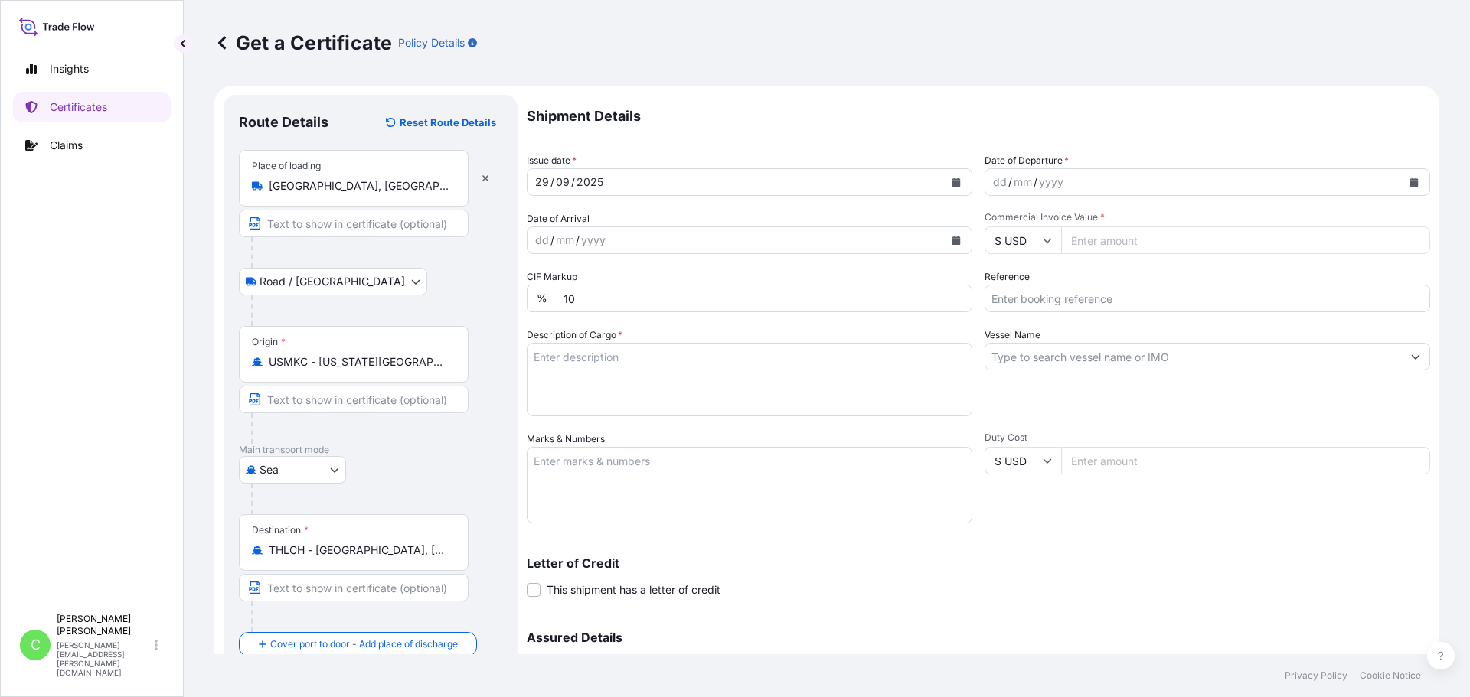
click at [1410, 179] on icon "Calendar" at bounding box center [1414, 182] width 8 height 9
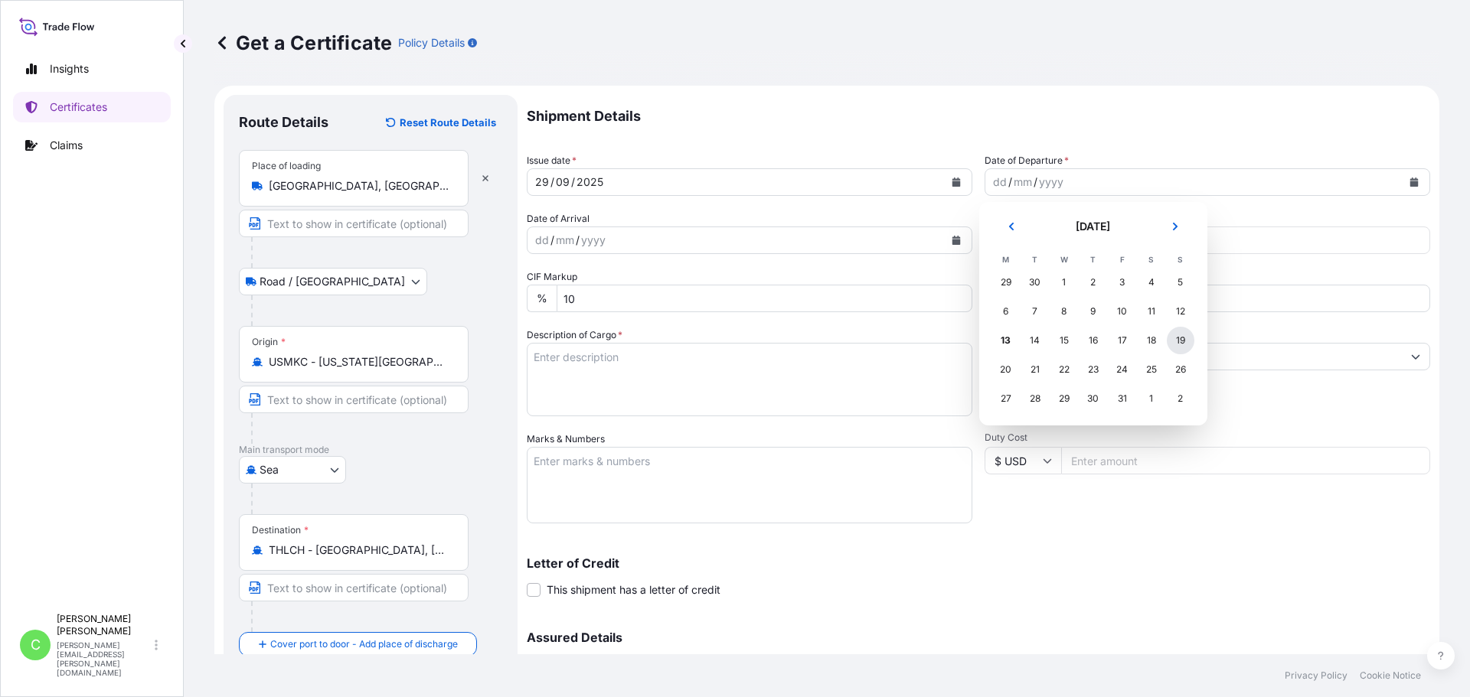
click at [1185, 343] on div "19" at bounding box center [1181, 341] width 28 height 28
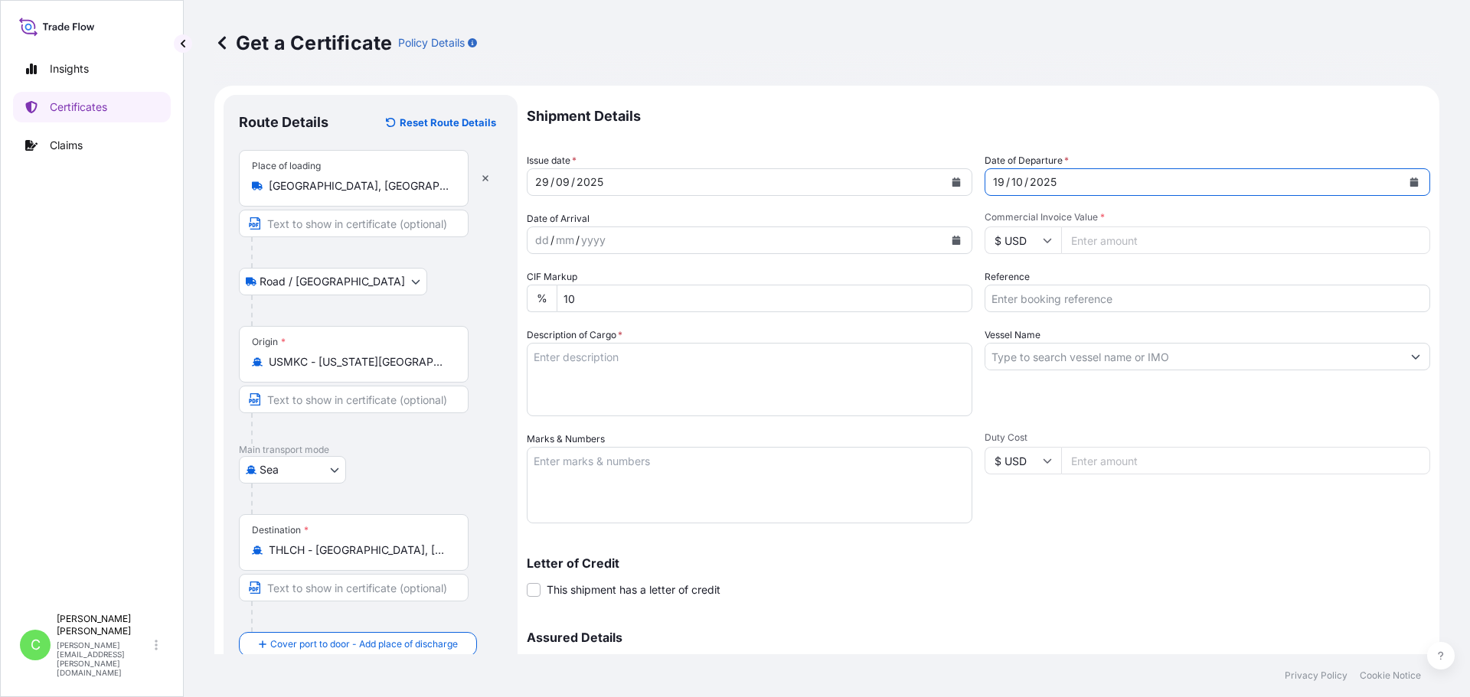
click at [952, 240] on icon "Calendar" at bounding box center [956, 240] width 8 height 9
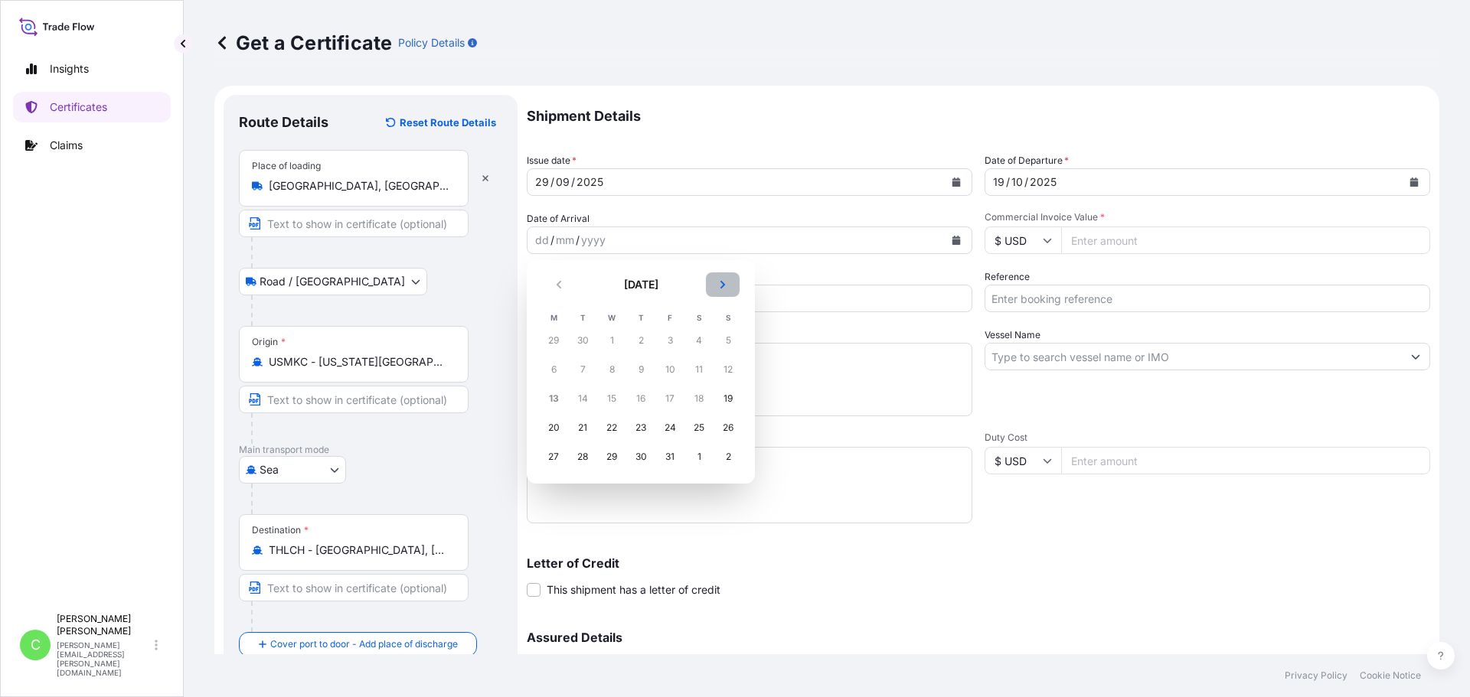
click at [729, 286] on button "Next" at bounding box center [723, 284] width 34 height 24
click at [701, 340] on div "6" at bounding box center [699, 341] width 28 height 28
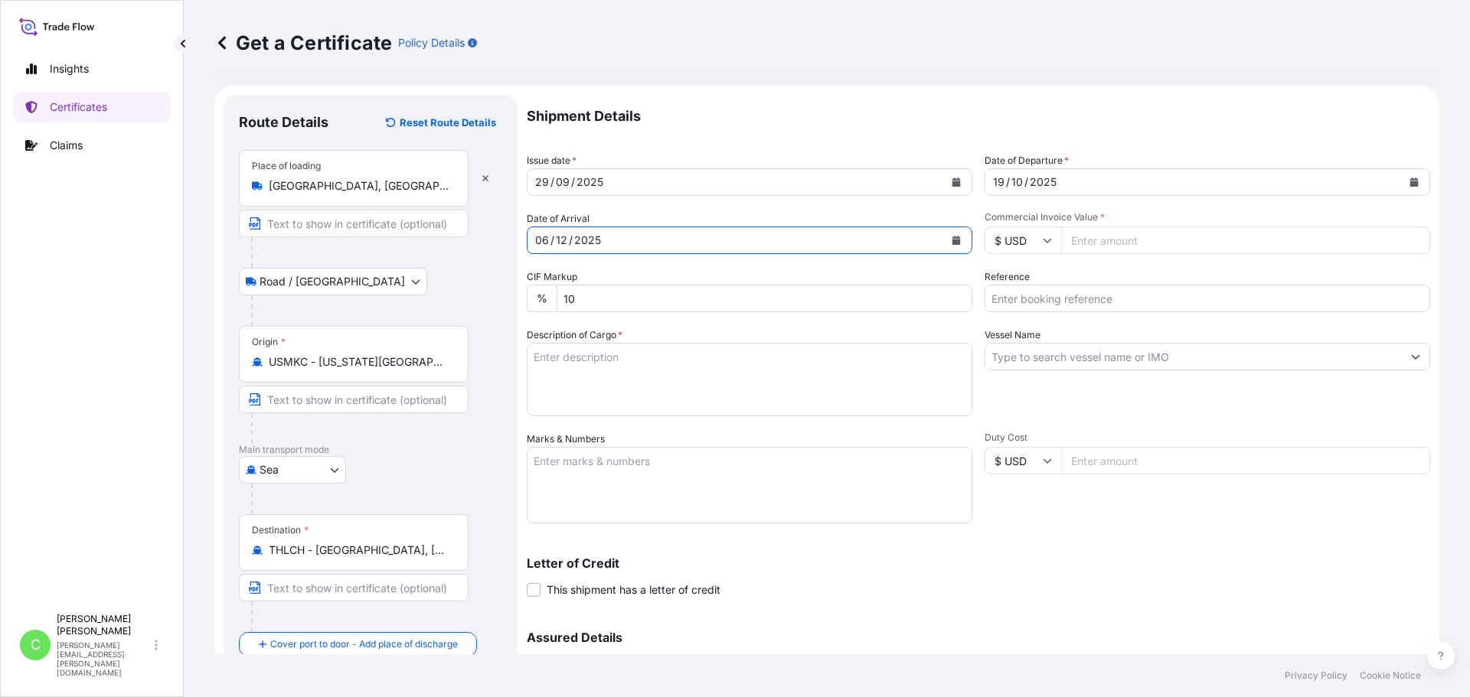
click at [1100, 241] on input "Commercial Invoice Value *" at bounding box center [1245, 241] width 369 height 28
click at [1095, 233] on input "Commercial Invoice Value *" at bounding box center [1245, 241] width 369 height 28
click at [1114, 242] on input "Commercial Invoice Value *" at bounding box center [1245, 241] width 369 height 28
type input "183921"
click at [1105, 243] on input "183921" at bounding box center [1245, 241] width 369 height 28
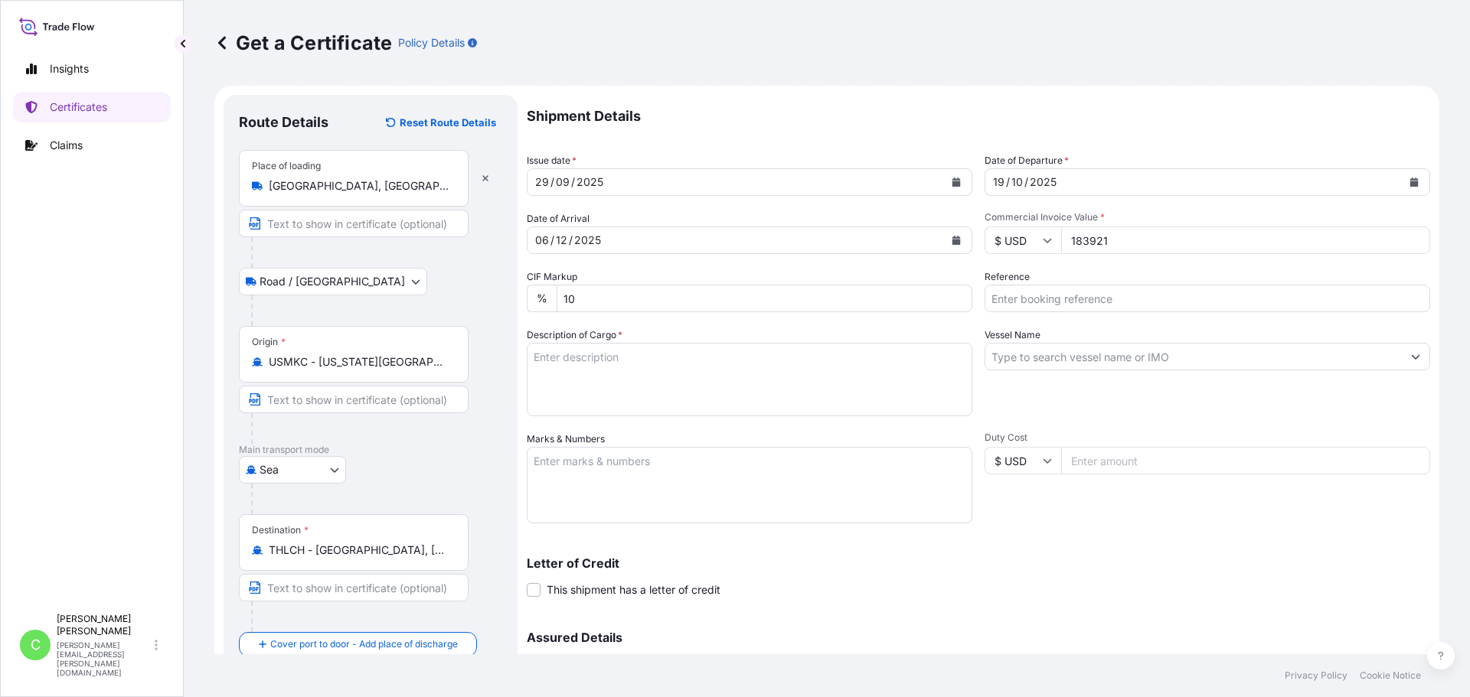
click at [1027, 297] on input "Reference" at bounding box center [1206, 299] width 445 height 28
paste input "SCVG0116203"
type input "SCVG0116203"
click at [715, 370] on textarea "Description of Cargo *" at bounding box center [749, 379] width 445 height 73
click at [638, 353] on textarea "Description of Cargo *" at bounding box center [749, 379] width 445 height 73
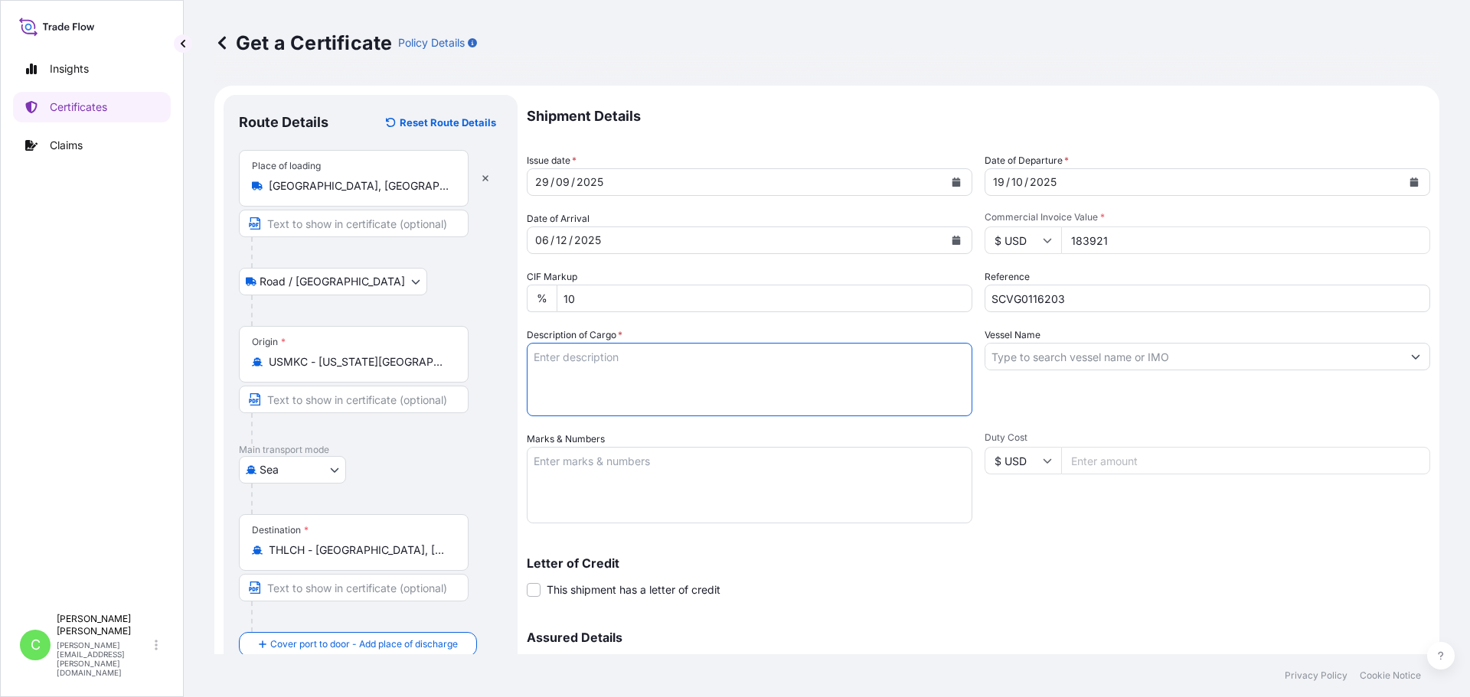
paste textarea "KELCOGEL LT100,20KG,BAG KELCOGEL HAB[E],KGELHAB[E],20KG,BAG KELTROL,KTL,25KG,BA…"
type textarea "KELCOGEL LT100,20KG,BAG KELCOGEL HAB[E],KGELHAB[E],20KG,BAG KELTROL,KTL,25KG,BA…"
click at [1092, 357] on input "Vessel Name" at bounding box center [1193, 357] width 416 height 28
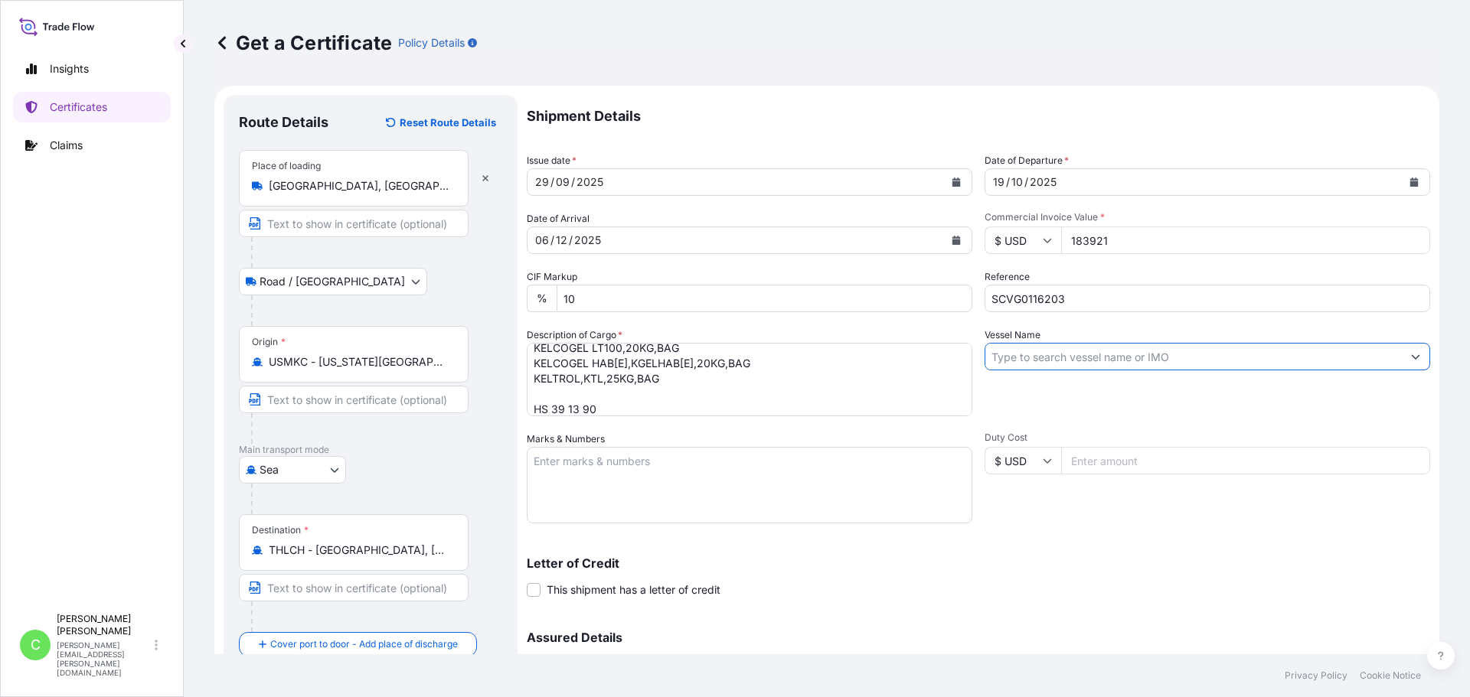
click at [1097, 357] on input "Vessel Name" at bounding box center [1193, 357] width 416 height 28
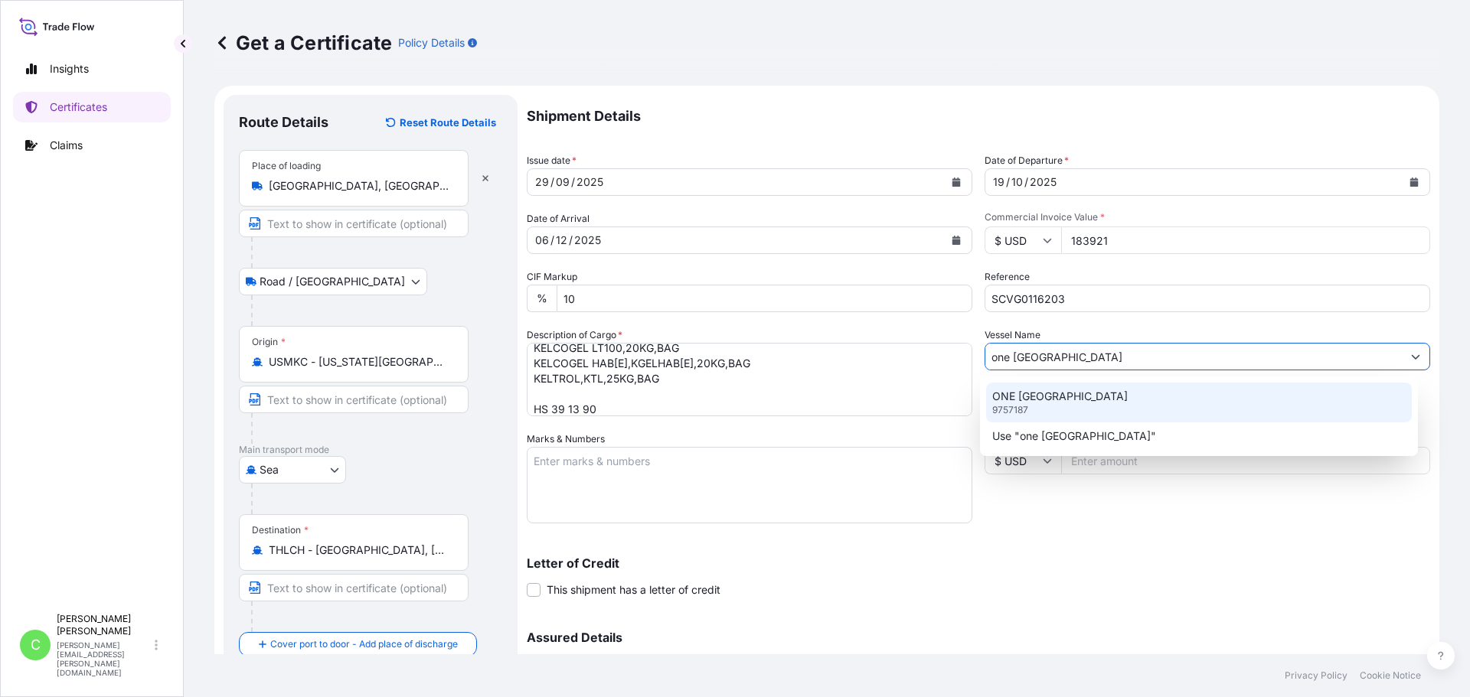
click at [1119, 406] on div "ONE MILANO 9757187" at bounding box center [1199, 403] width 426 height 40
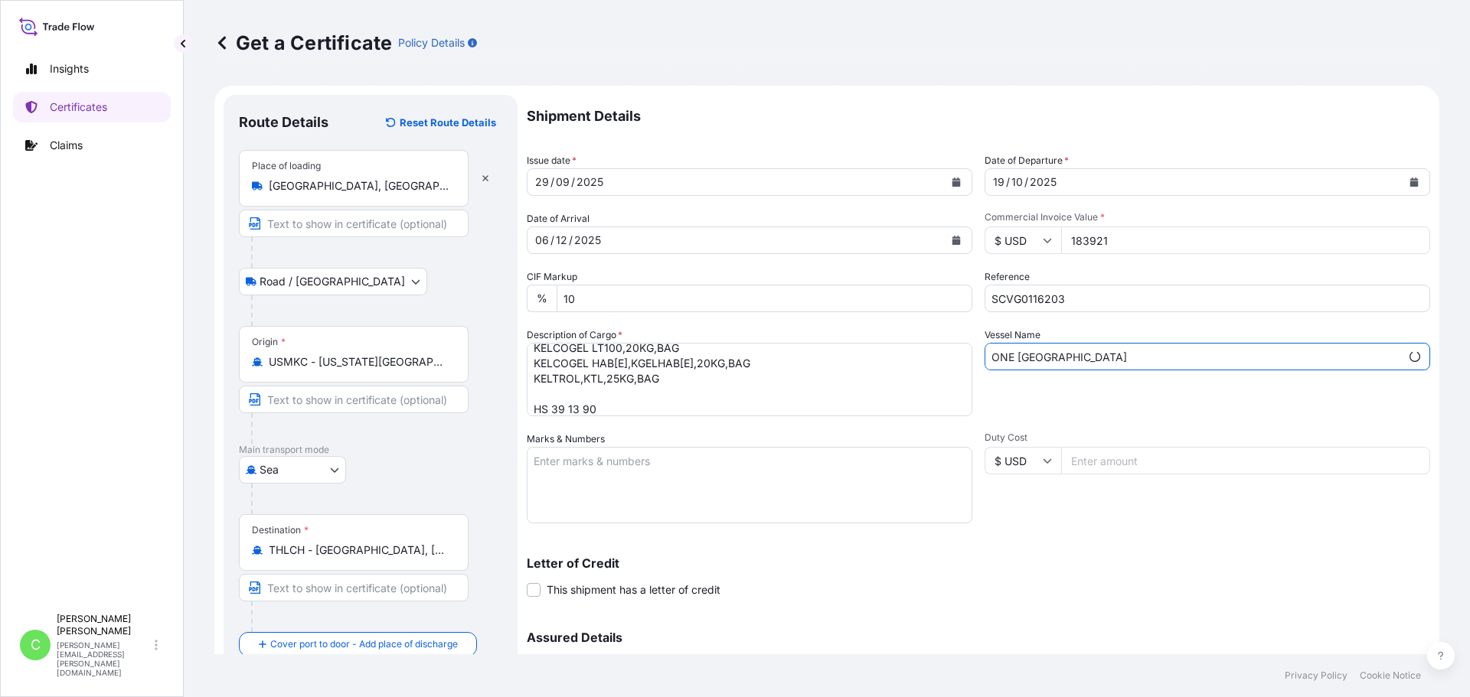
type input "ONE [GEOGRAPHIC_DATA]"
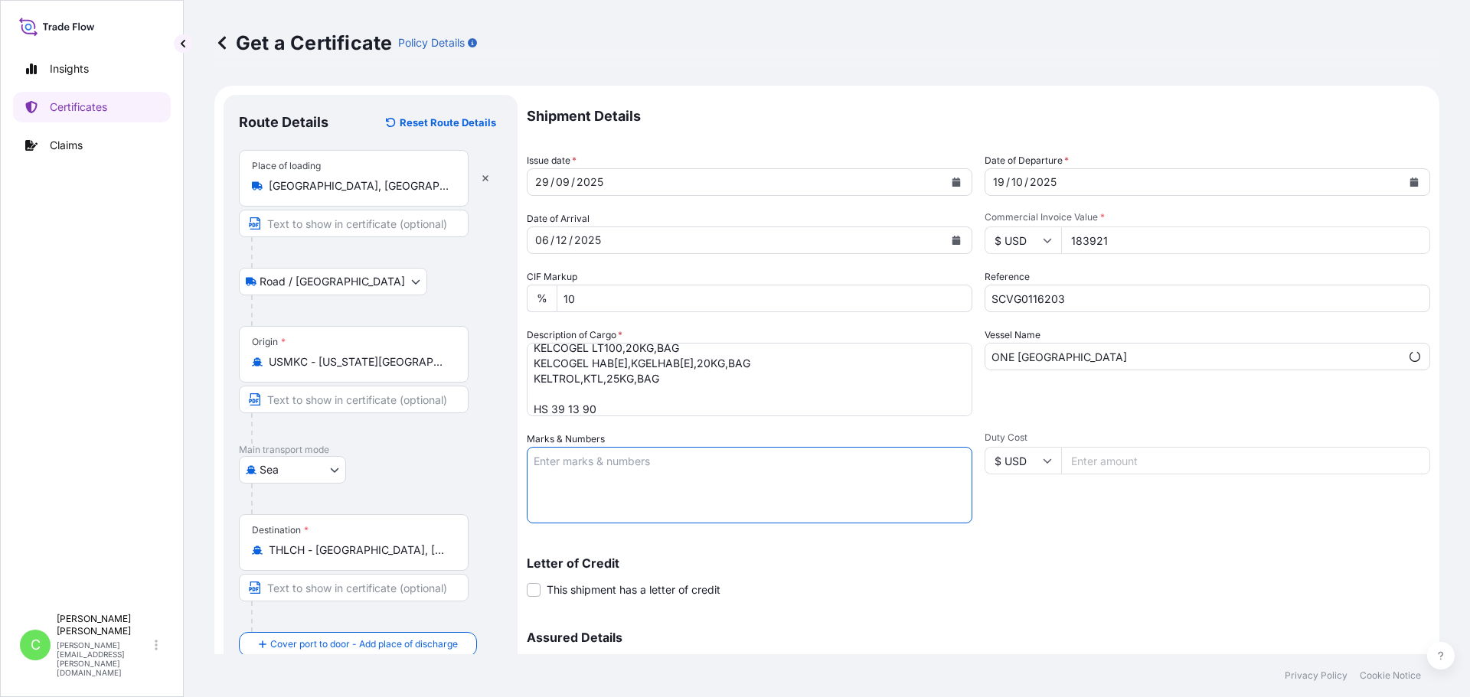
click at [630, 459] on textarea "Marks & Numbers" at bounding box center [749, 485] width 445 height 77
click at [650, 477] on textarea "Marks & Numbers" at bounding box center [749, 485] width 445 height 77
click at [609, 475] on textarea "Marks & Numbers" at bounding box center [749, 485] width 445 height 77
paste textarea "W.G.E. [GEOGRAPHIC_DATA]"
type textarea "W.G.E. [GEOGRAPHIC_DATA]"
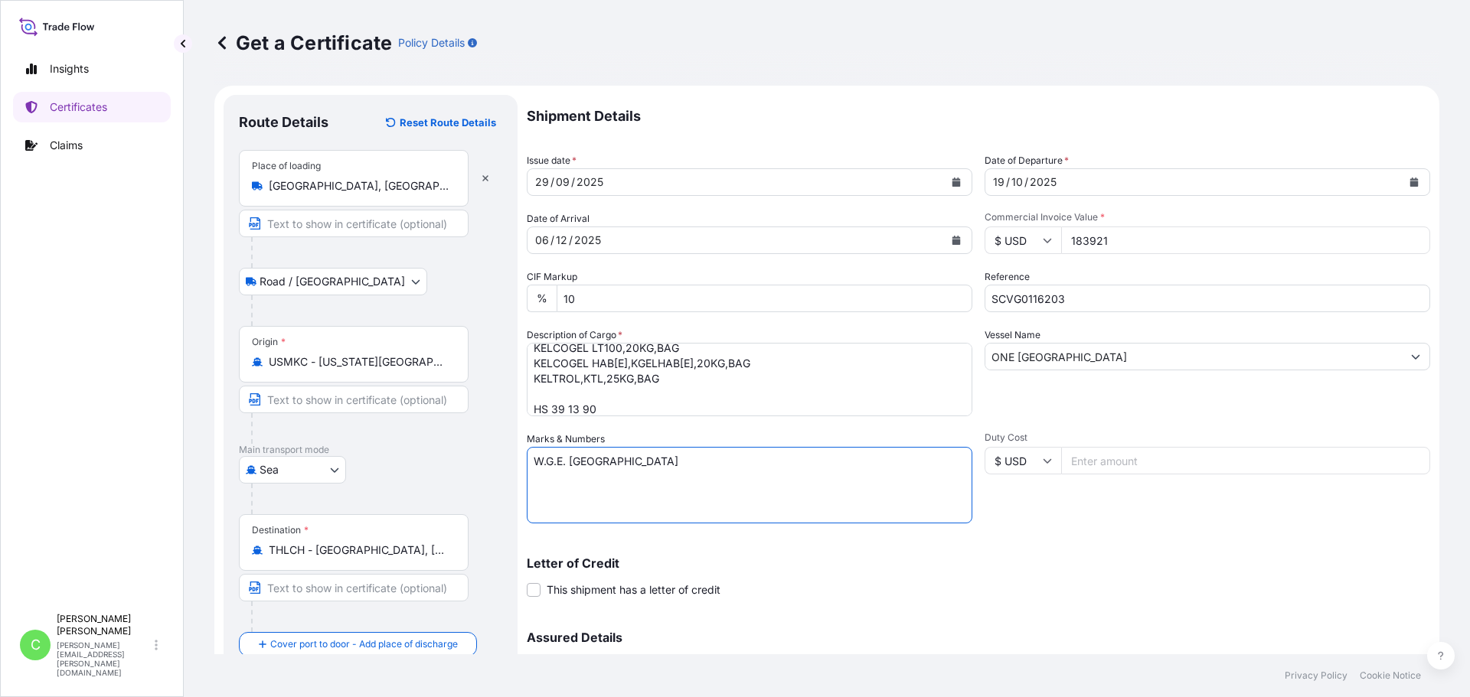
click at [1152, 461] on input "Duty Cost" at bounding box center [1245, 461] width 369 height 28
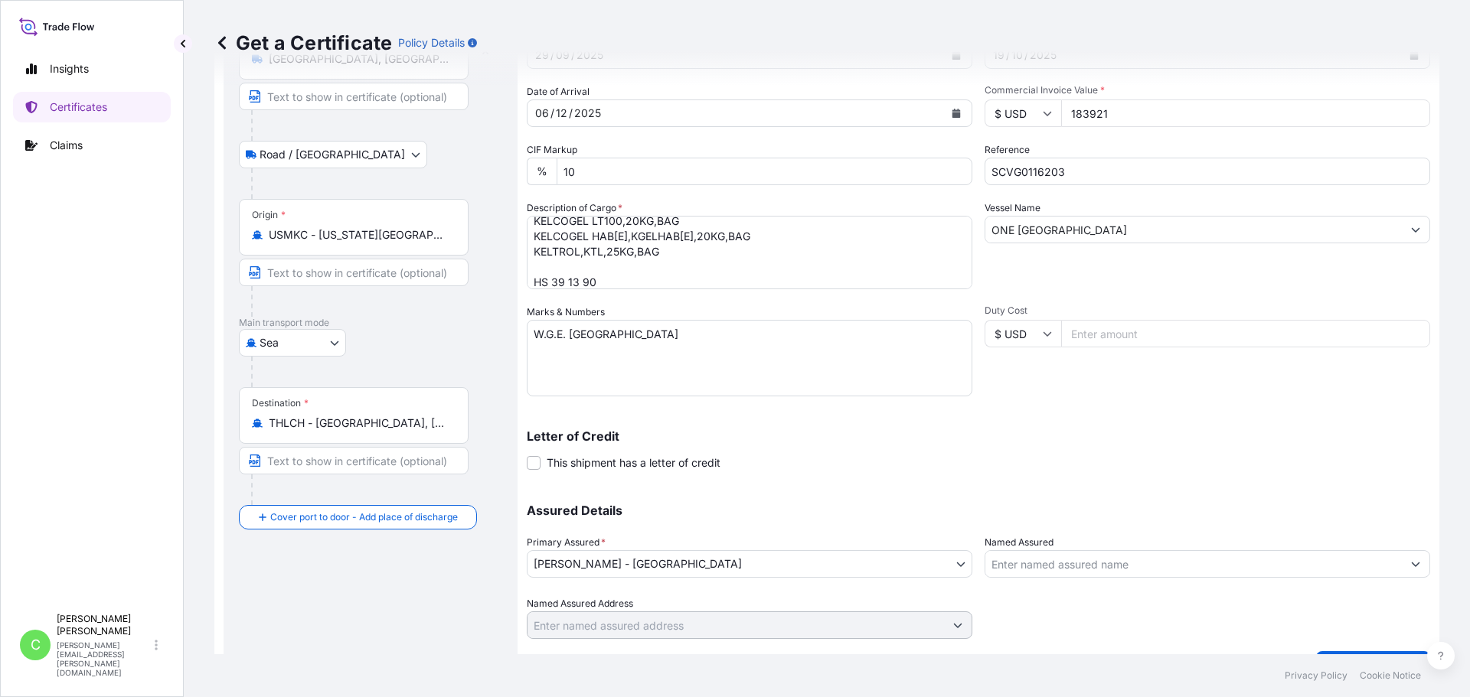
scroll to position [164, 0]
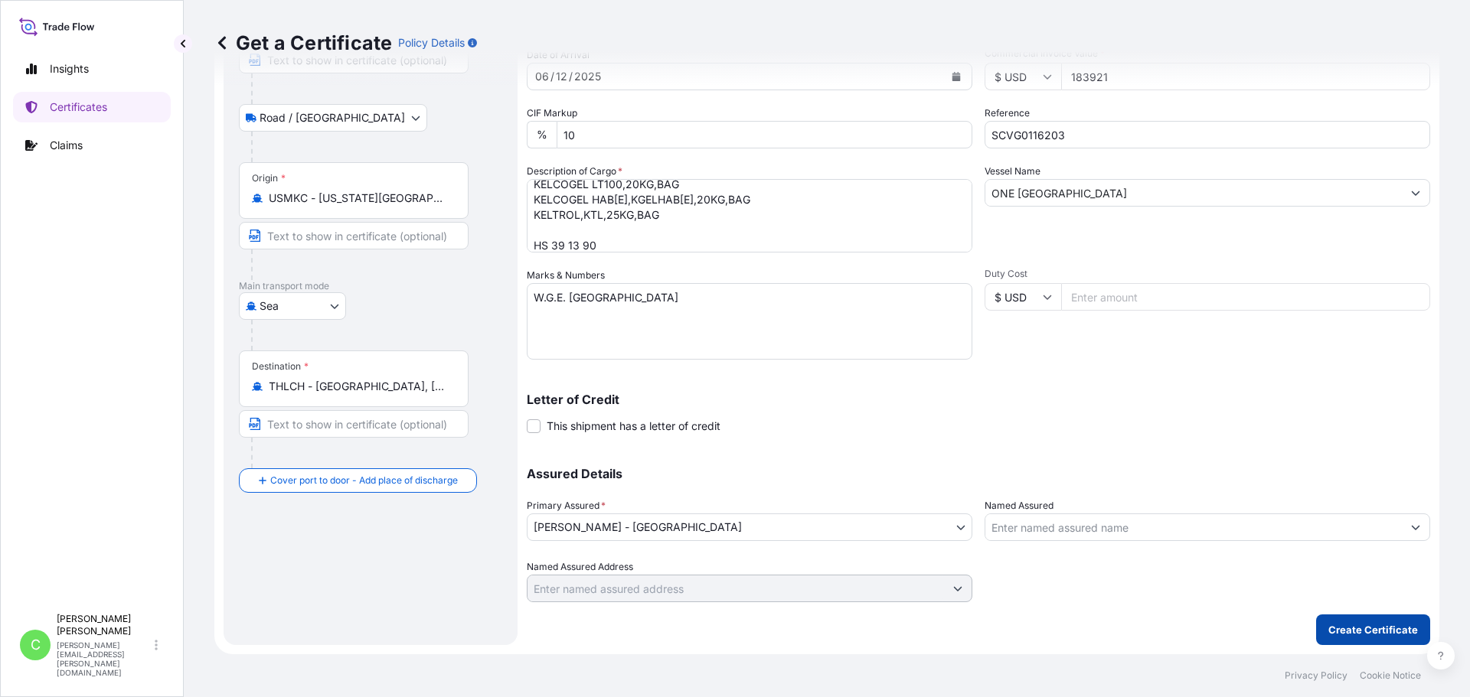
click at [1371, 621] on button "Create Certificate" at bounding box center [1373, 630] width 114 height 31
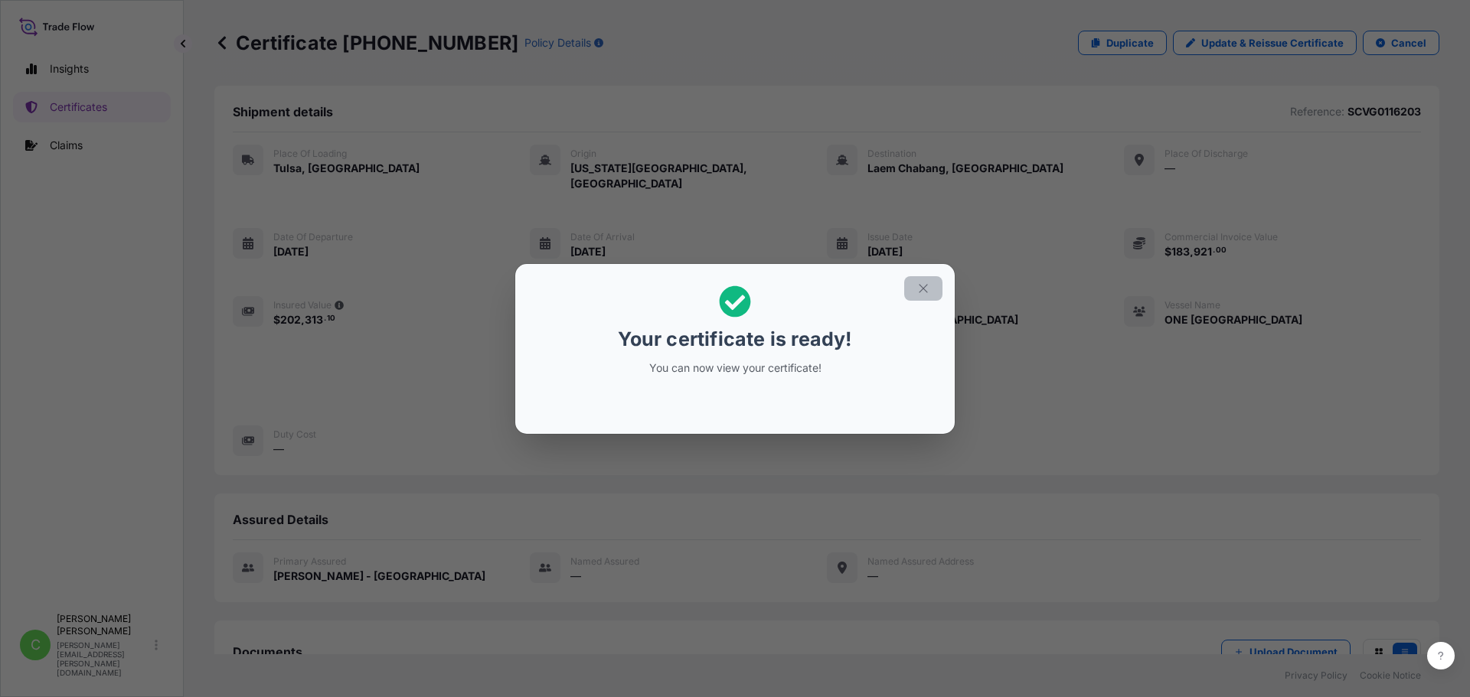
click at [922, 295] on icon "button" at bounding box center [923, 289] width 14 height 14
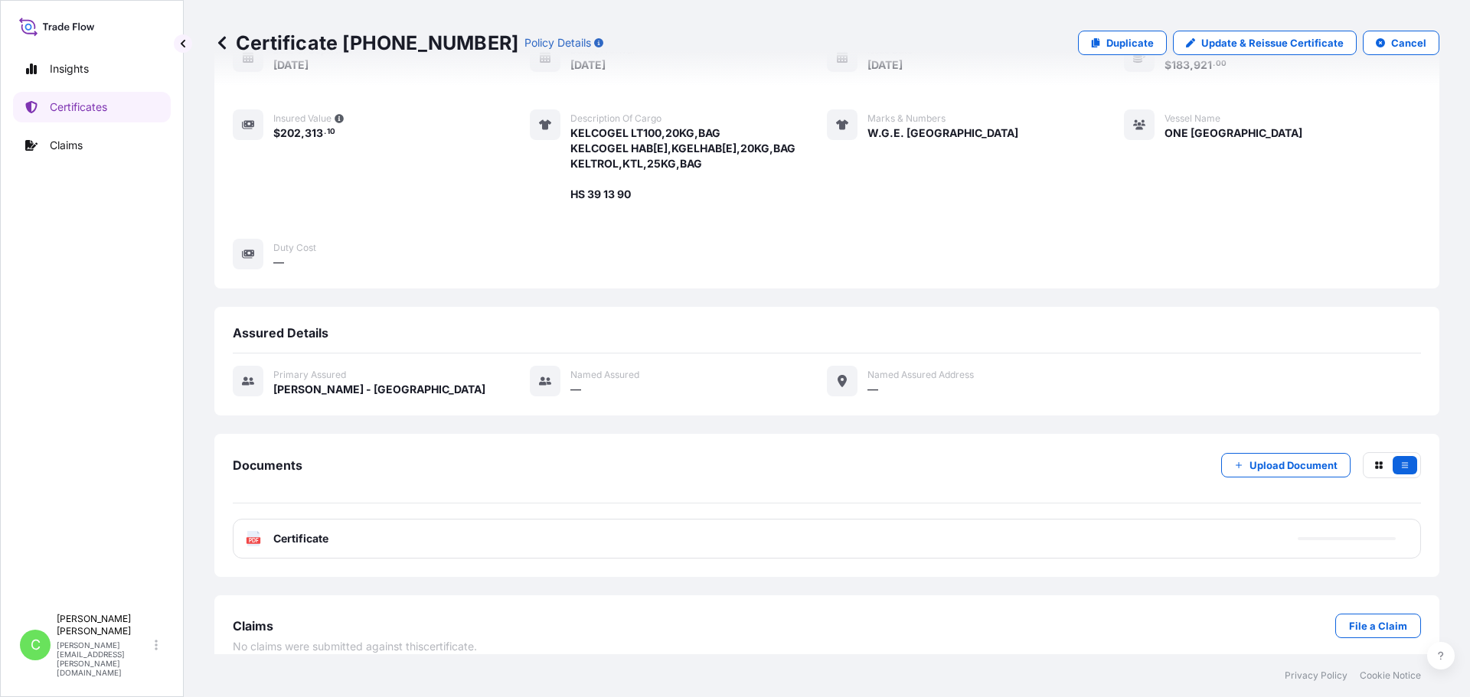
scroll to position [190, 0]
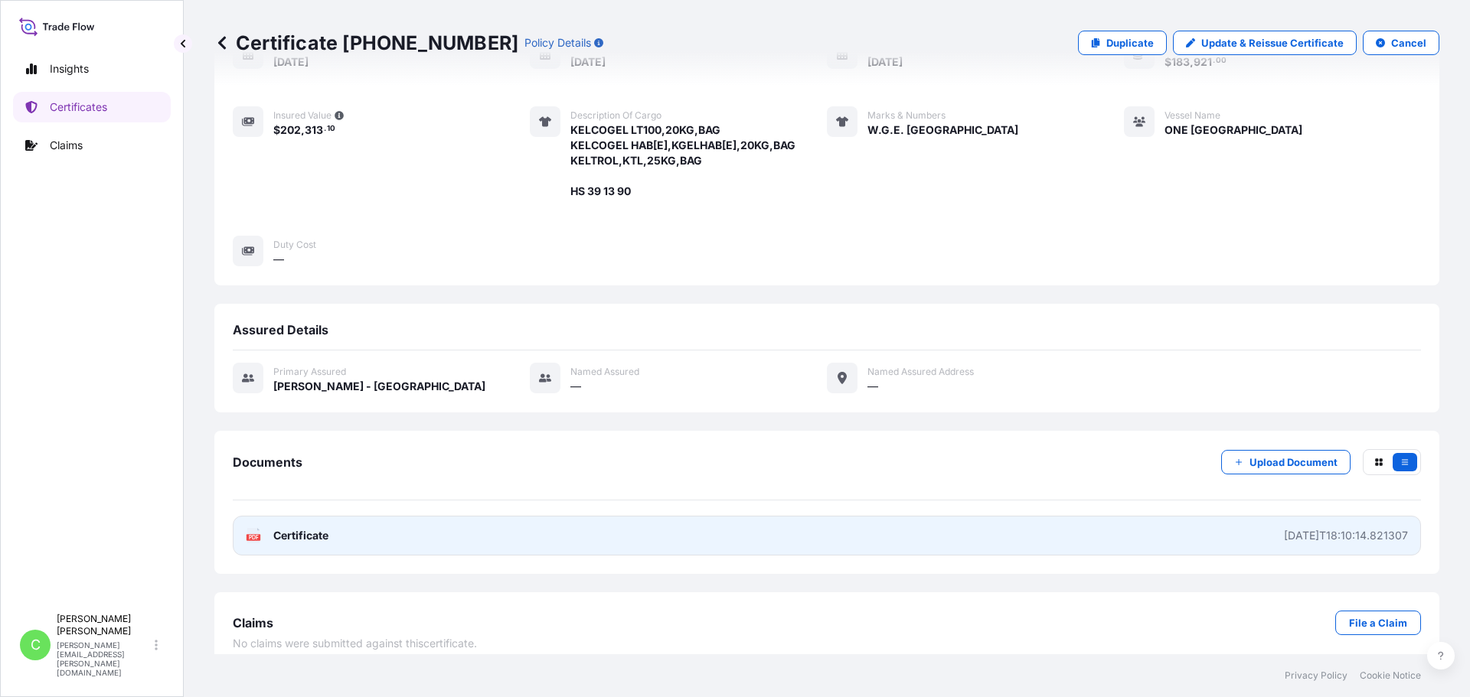
click at [317, 528] on span "Certificate" at bounding box center [300, 535] width 55 height 15
